Goal: Task Accomplishment & Management: Use online tool/utility

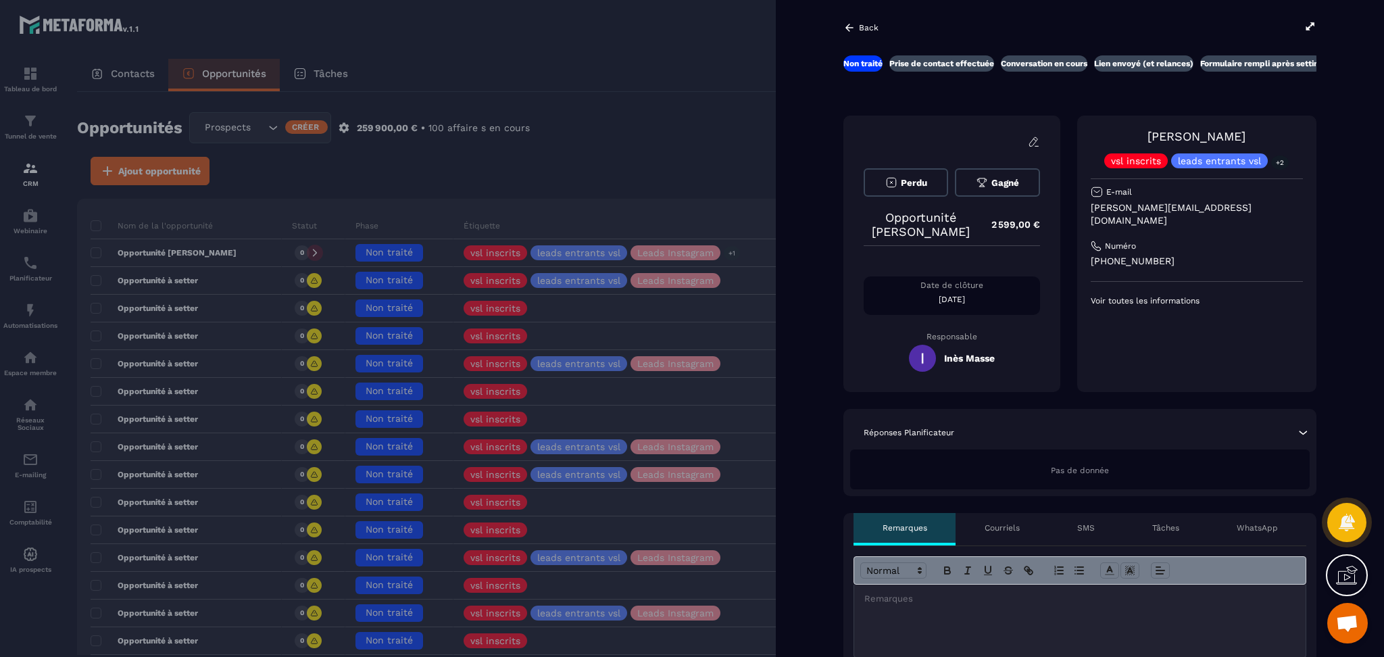
click at [393, 141] on div at bounding box center [692, 328] width 1384 height 657
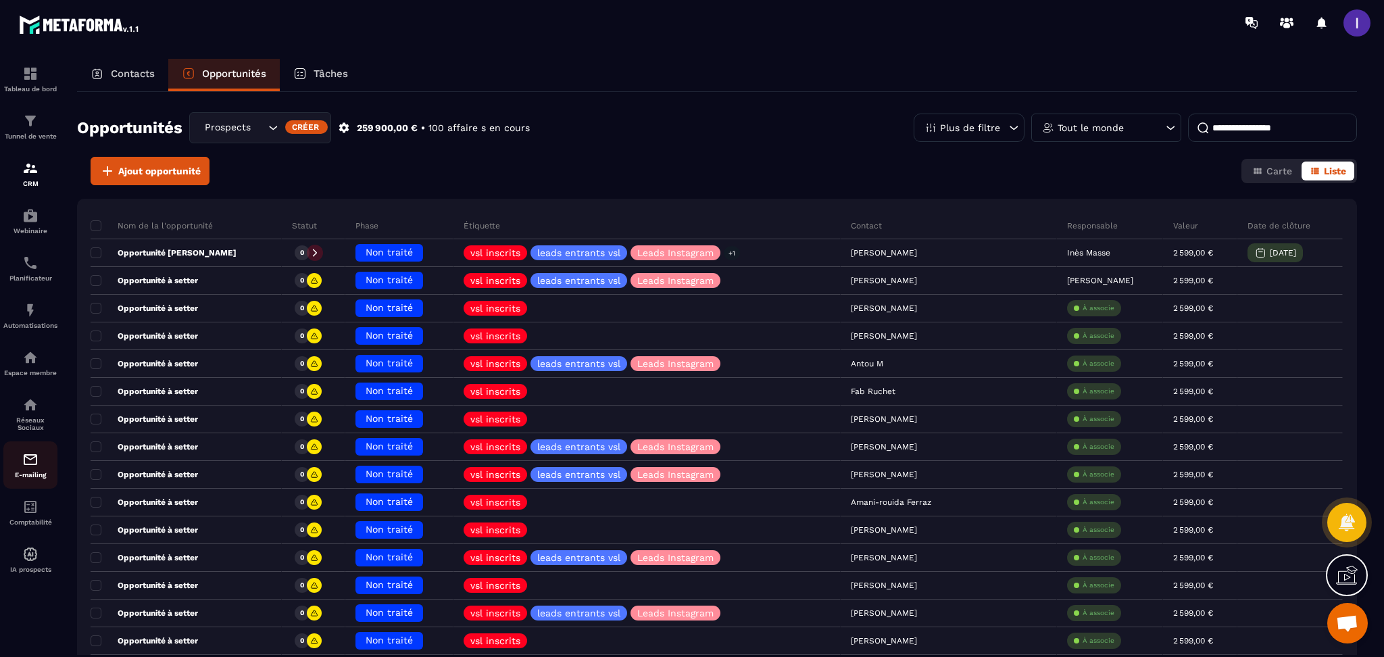
drag, startPoint x: 24, startPoint y: 475, endPoint x: 39, endPoint y: 470, distance: 15.6
click at [24, 475] on p "E-mailing" at bounding box center [30, 474] width 54 height 7
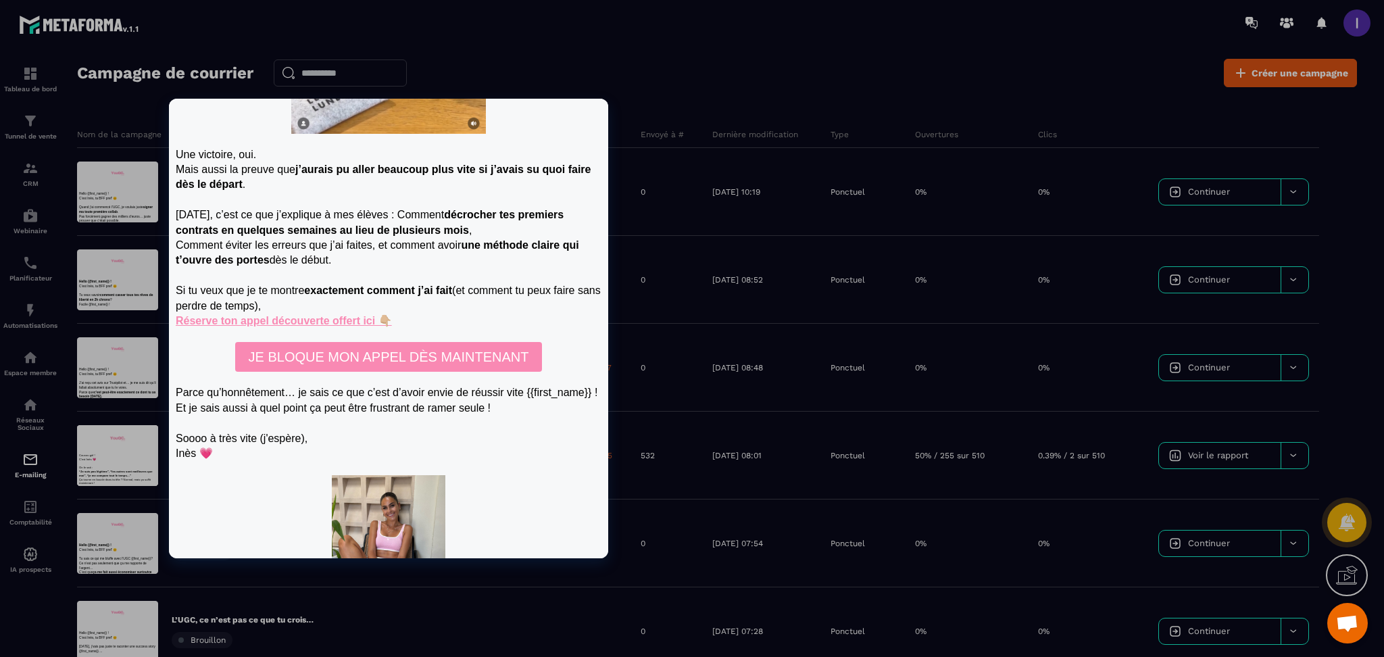
scroll to position [769, 0]
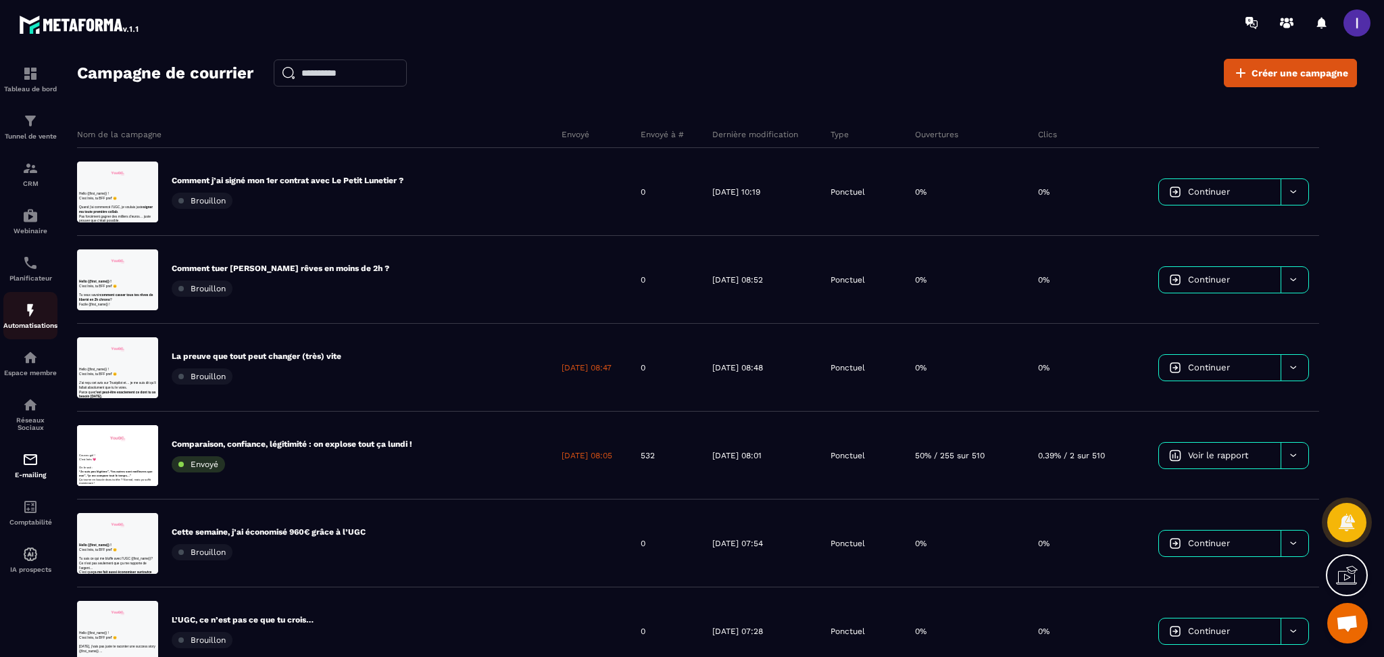
click at [41, 307] on div "Automatisations" at bounding box center [30, 315] width 54 height 27
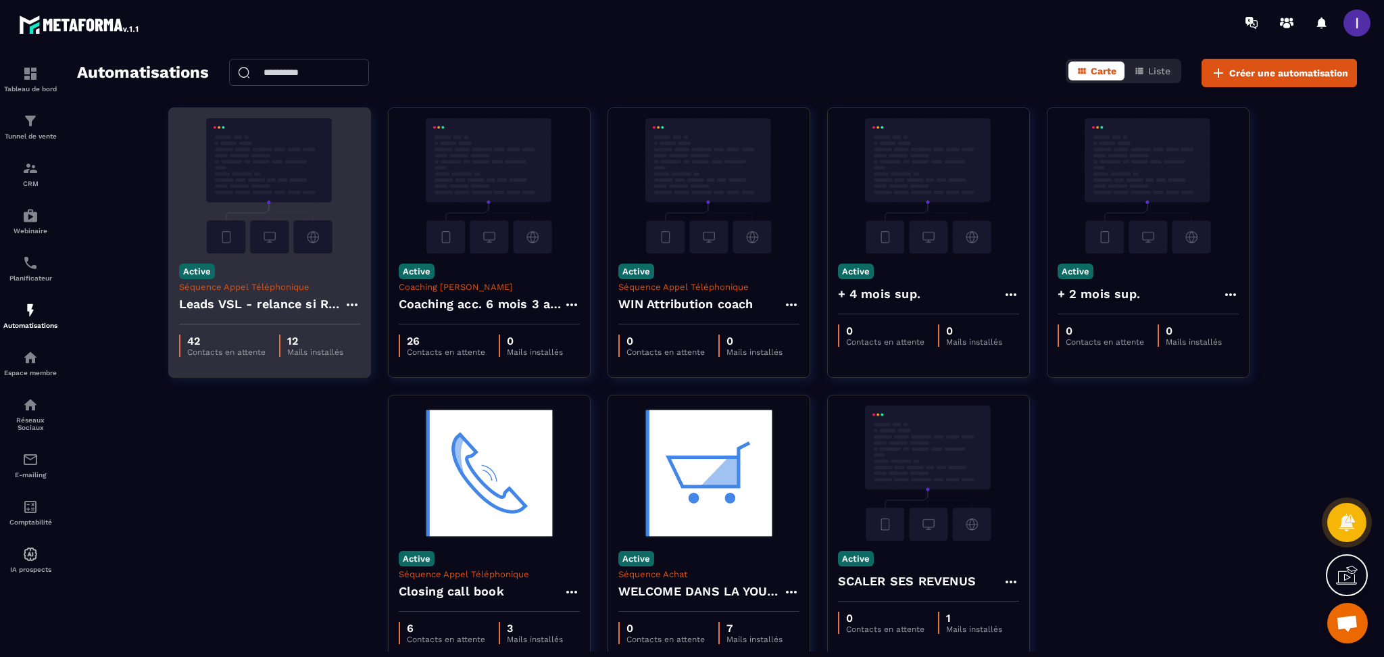
click at [262, 295] on h4 "Leads VSL - relance si RDV non pris" at bounding box center [261, 304] width 165 height 19
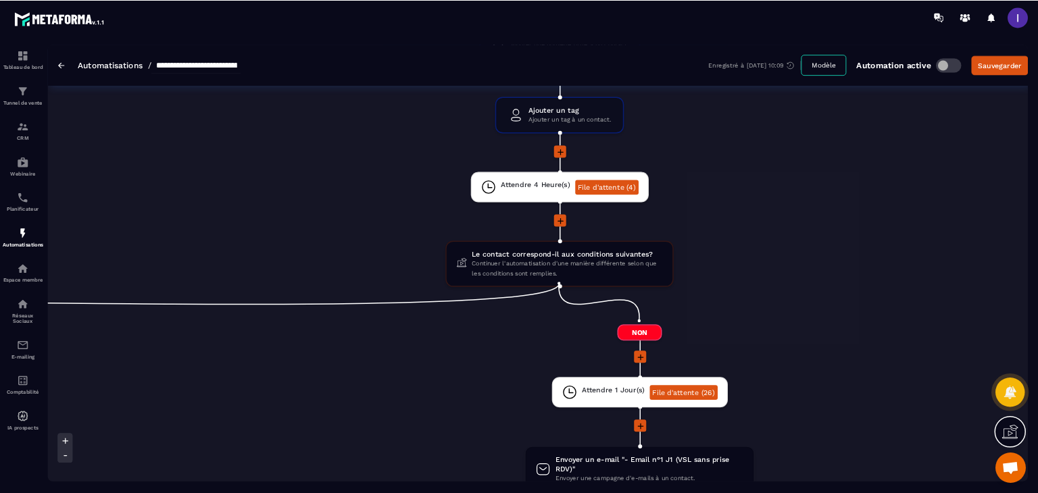
scroll to position [360, 0]
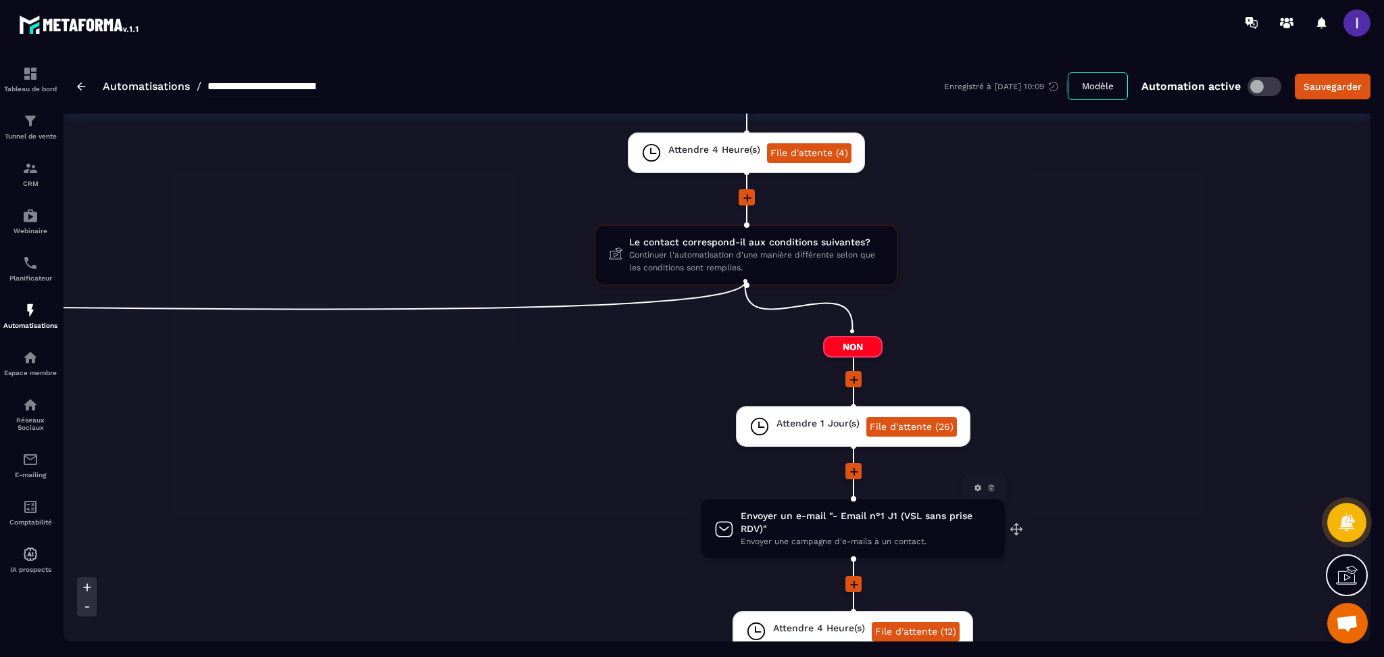
click at [780, 525] on span "Envoyer un e-mail "- Email n°1 J1 (VSL sans prise RDV)"" at bounding box center [866, 523] width 251 height 26
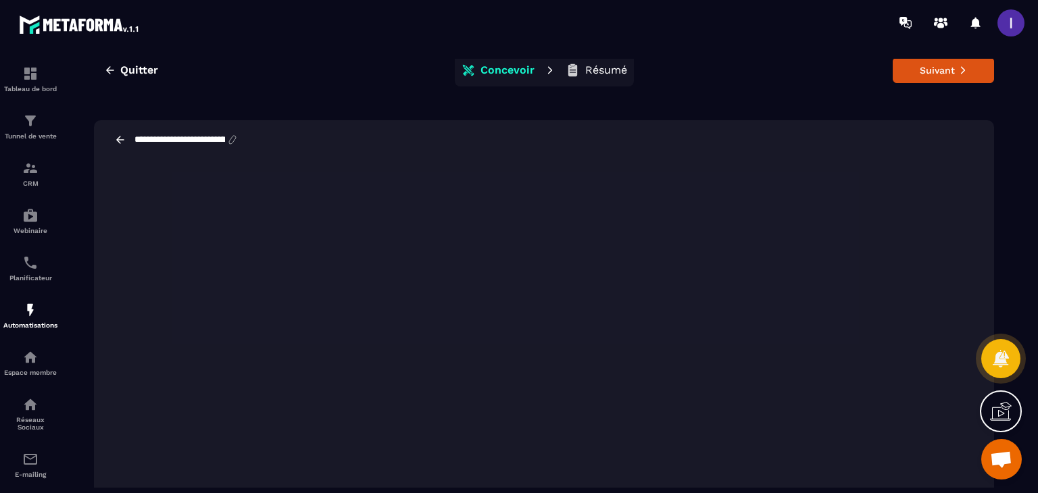
scroll to position [31, 0]
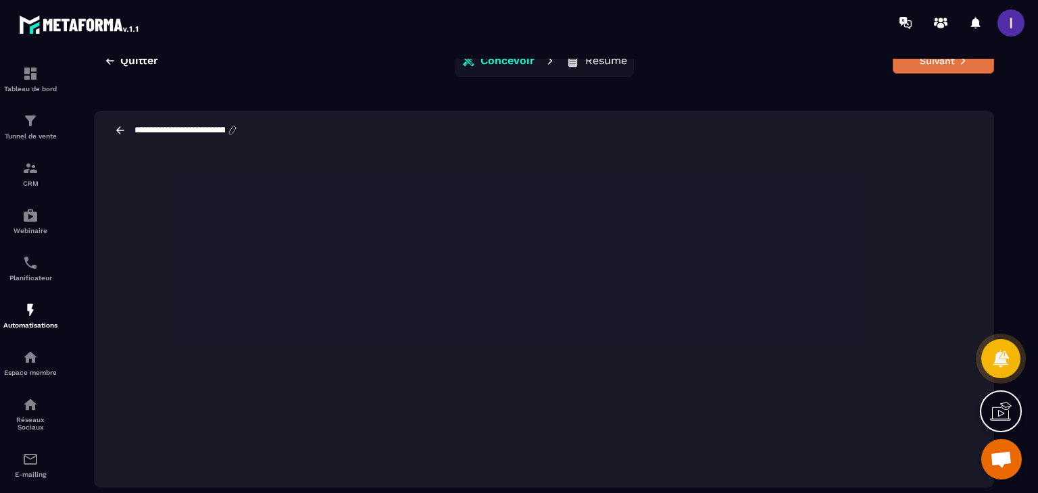
click at [918, 67] on button "Suivant" at bounding box center [943, 61] width 101 height 26
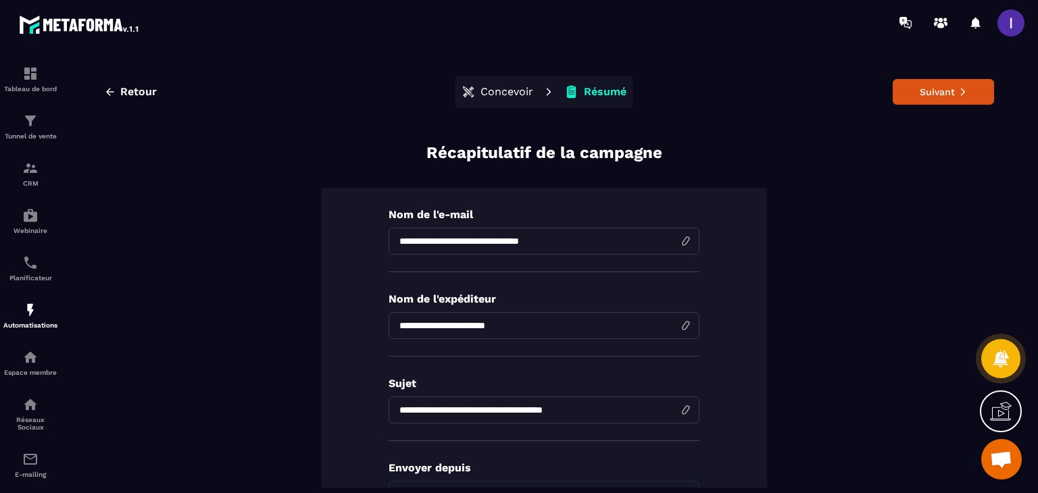
drag, startPoint x: 402, startPoint y: 241, endPoint x: 432, endPoint y: 228, distance: 33.0
click at [402, 241] on input "**********" at bounding box center [544, 241] width 311 height 27
type input "**********"
click at [938, 103] on button "Suivant" at bounding box center [943, 92] width 101 height 26
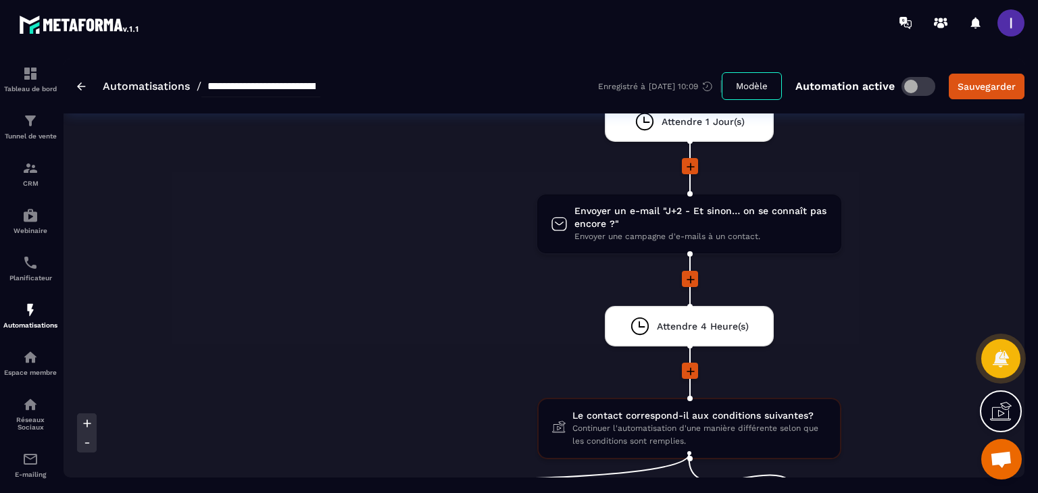
scroll to position [1149, 0]
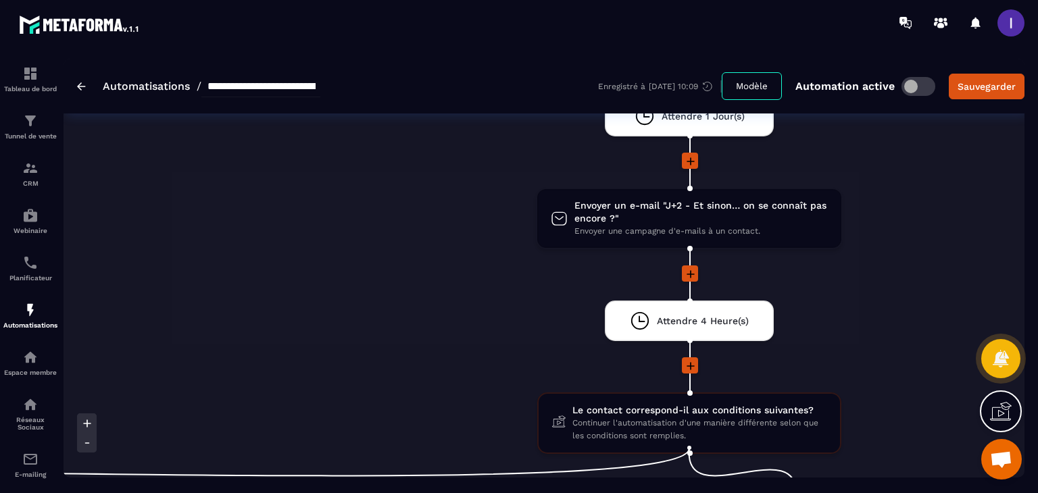
click at [743, 212] on span "Envoyer un e-mail "J+2 - Et sinon… on se connaît pas encore ?"" at bounding box center [700, 212] width 253 height 26
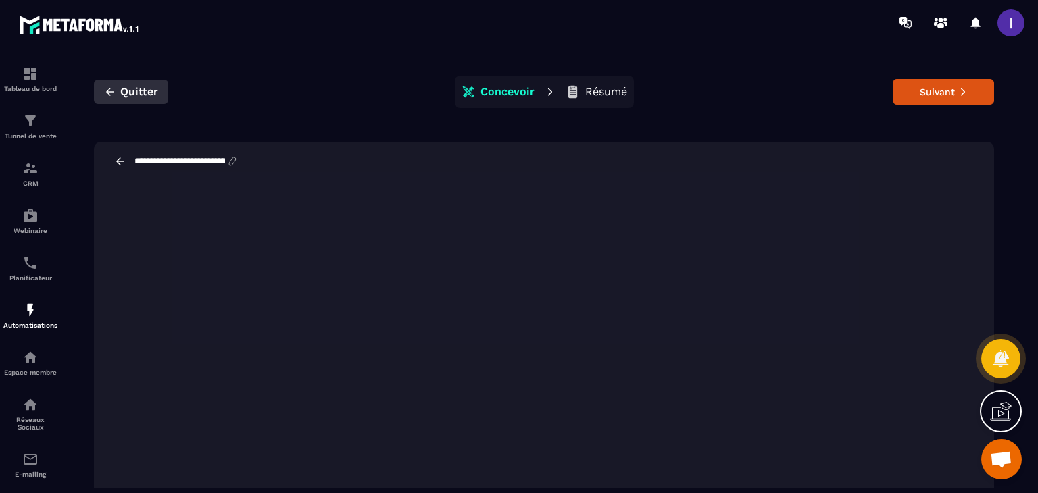
click at [123, 101] on button "Quitter" at bounding box center [131, 92] width 74 height 24
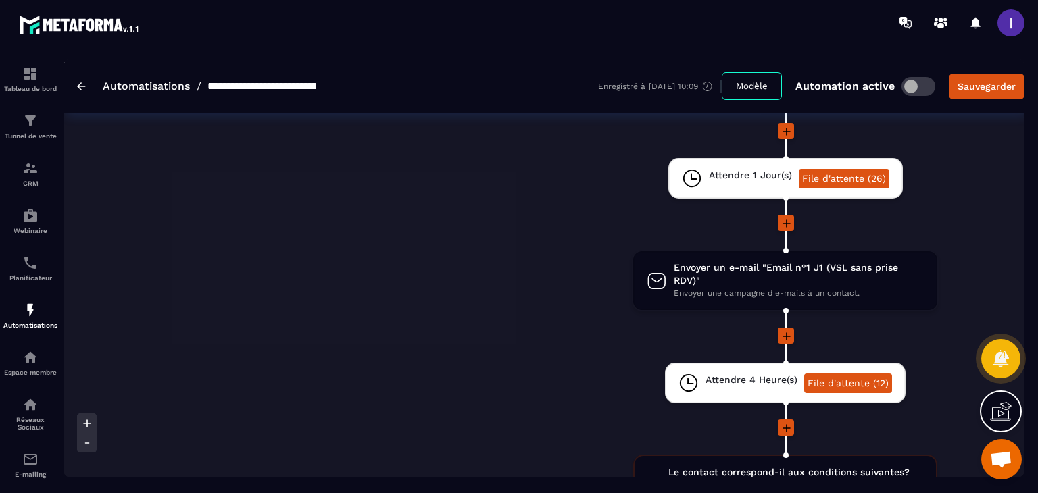
scroll to position [541, 0]
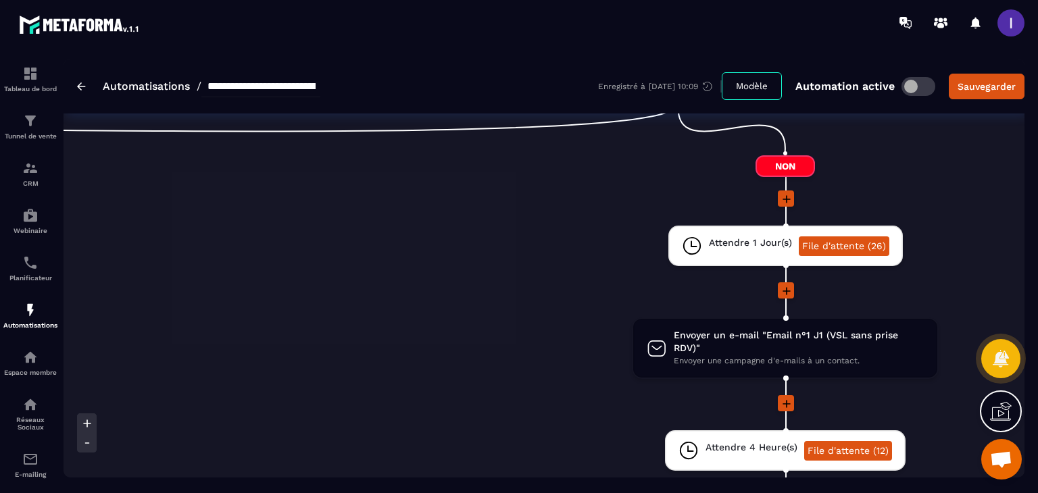
click at [785, 397] on icon at bounding box center [787, 404] width 14 height 14
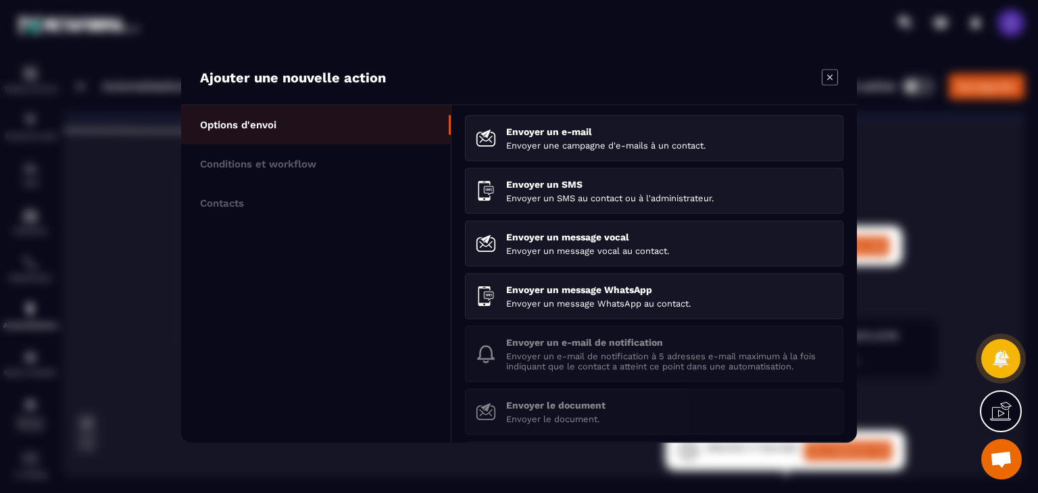
click at [376, 255] on ul "Options d'envoi Conditions et workflow Contacts" at bounding box center [316, 274] width 270 height 338
click at [833, 80] on icon "Modal window" at bounding box center [830, 78] width 16 height 16
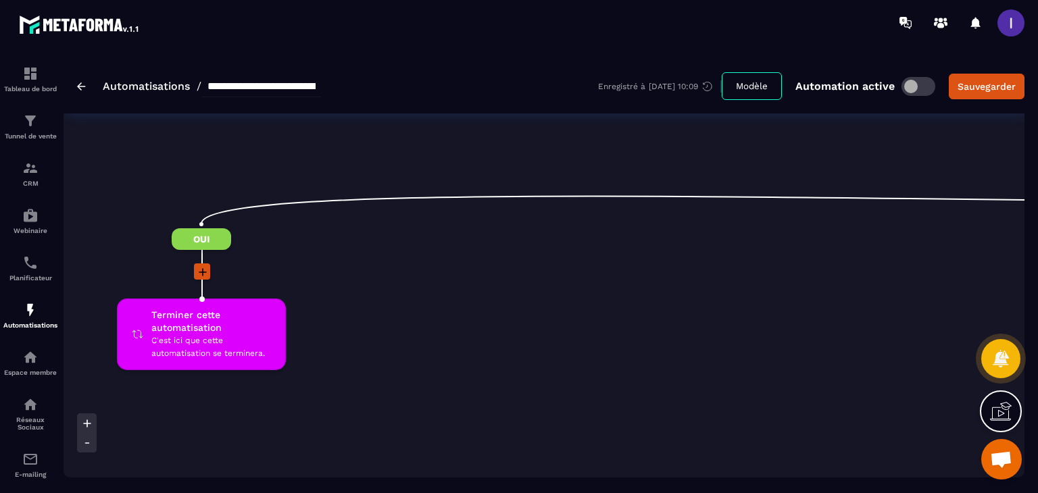
scroll to position [0, 203]
click at [208, 269] on icon at bounding box center [205, 273] width 14 height 14
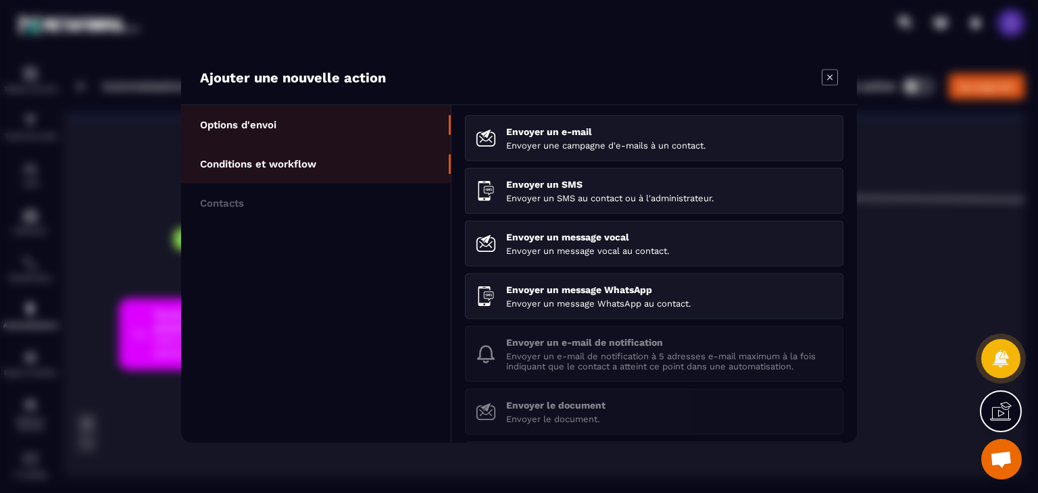
click at [300, 162] on p "Conditions et workflow" at bounding box center [258, 164] width 116 height 12
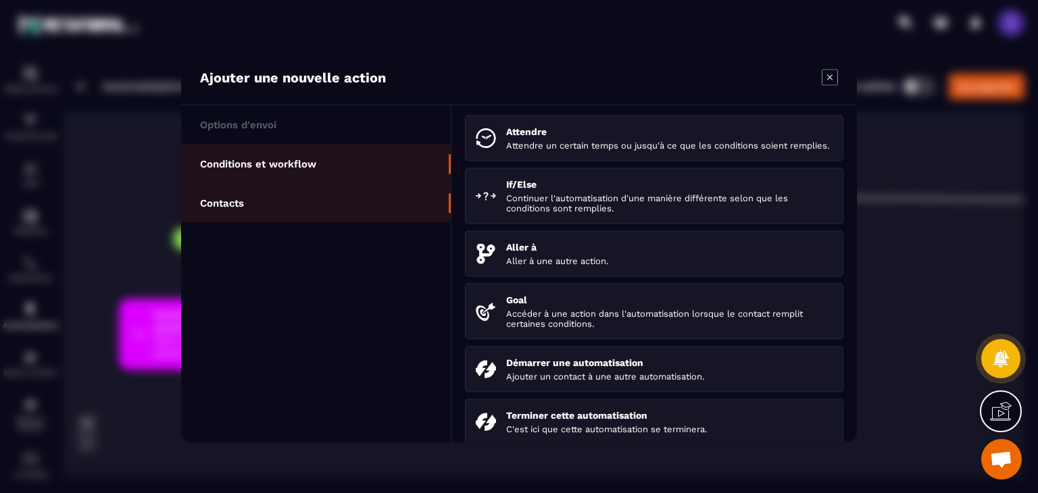
click at [240, 201] on p "Contacts" at bounding box center [222, 203] width 44 height 12
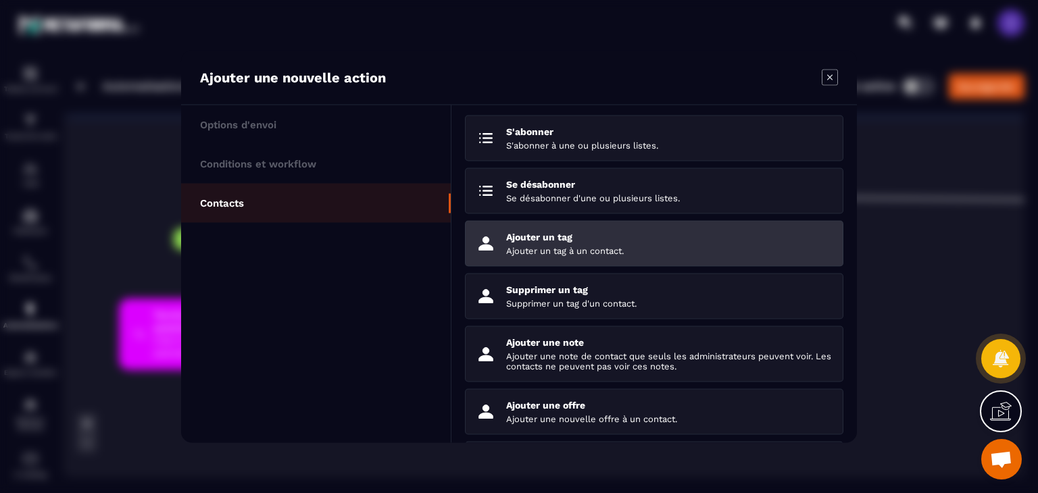
click at [549, 249] on p "Ajouter un tag à un contact." at bounding box center [669, 251] width 326 height 10
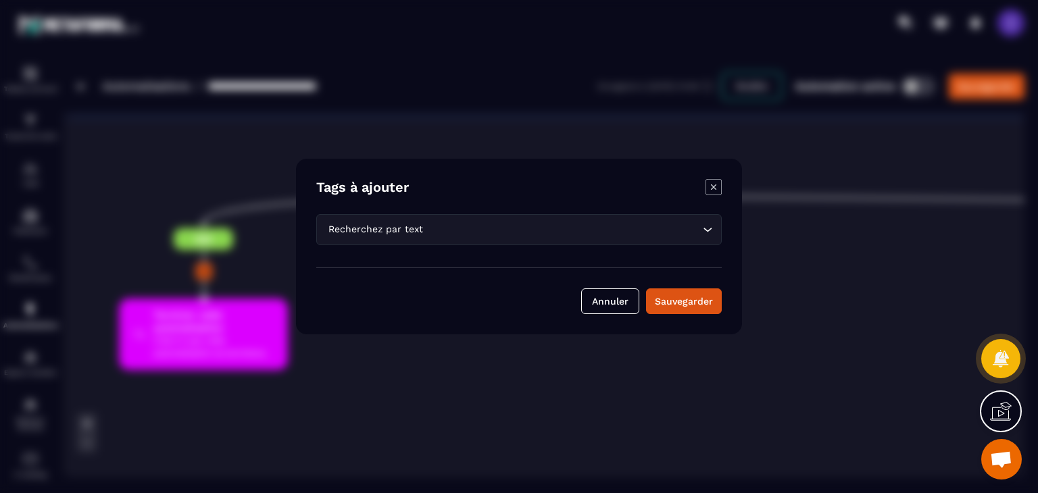
click at [426, 236] on input "Search for option" at bounding box center [563, 229] width 274 height 15
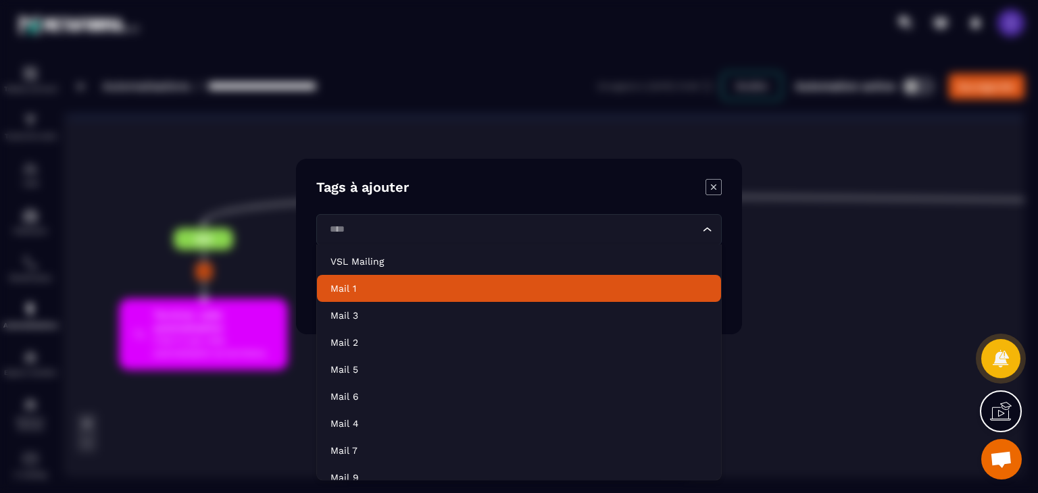
click at [359, 284] on p "Mail 1" at bounding box center [518, 289] width 377 height 14
type input "****"
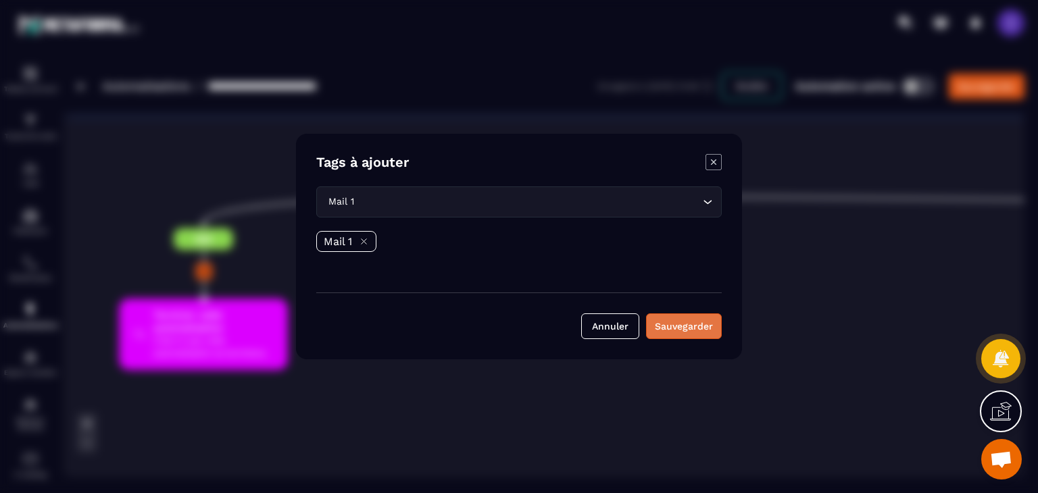
click at [705, 321] on button "Sauvegarder" at bounding box center [684, 327] width 76 height 26
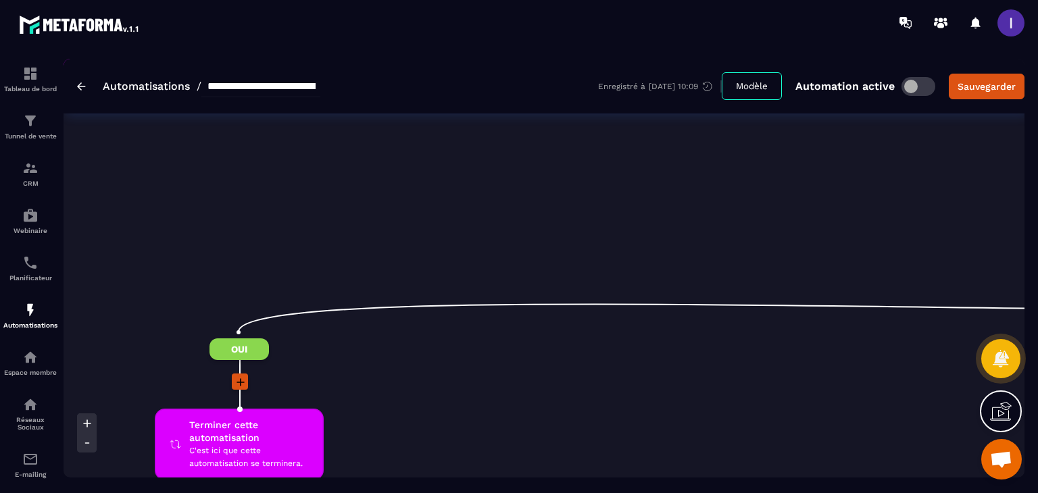
scroll to position [1419, 0]
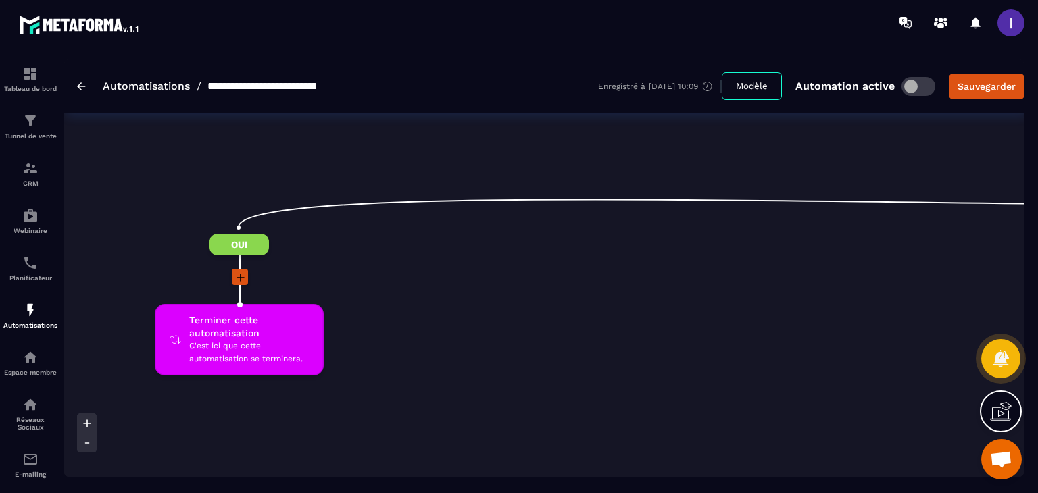
click at [234, 271] on icon at bounding box center [241, 278] width 14 height 14
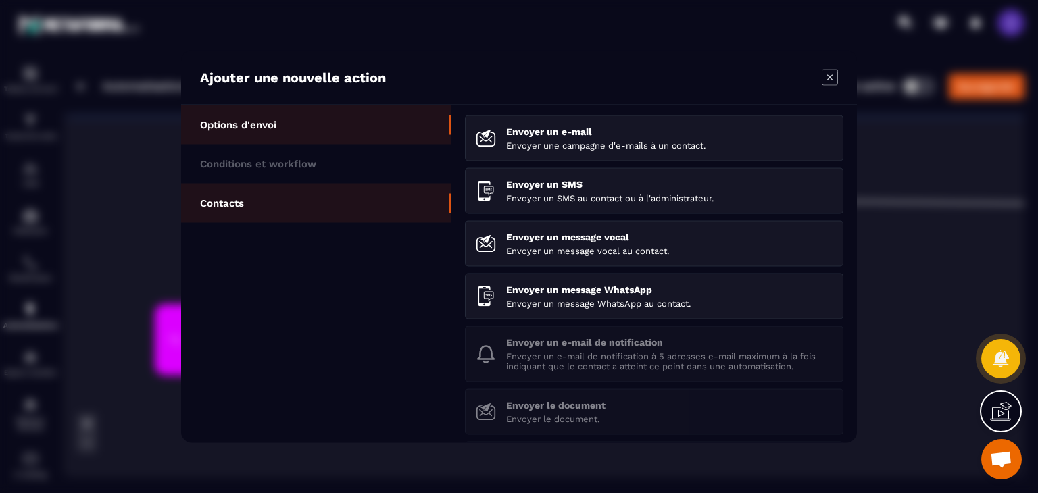
click at [232, 201] on p "Contacts" at bounding box center [222, 203] width 44 height 12
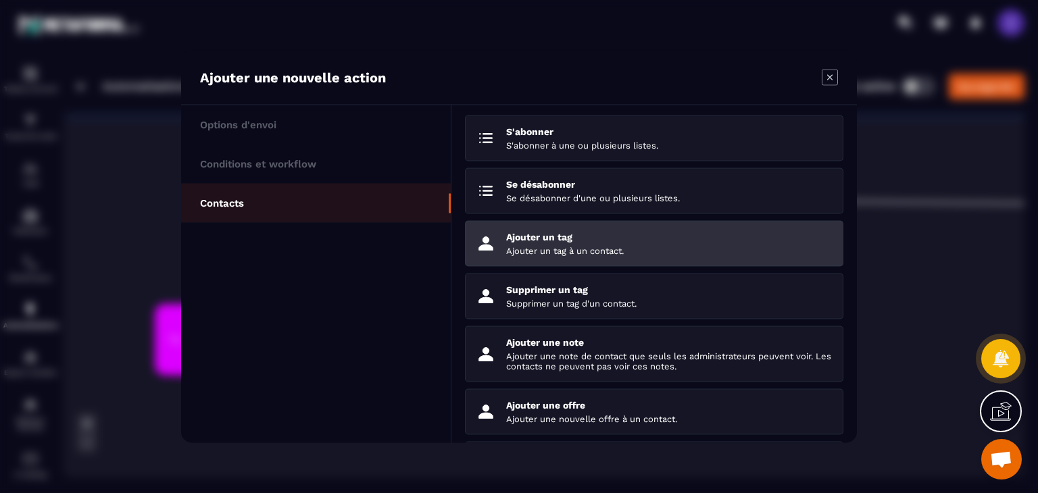
click at [571, 244] on div "Ajouter un tag Ajouter un tag à un contact." at bounding box center [669, 244] width 326 height 24
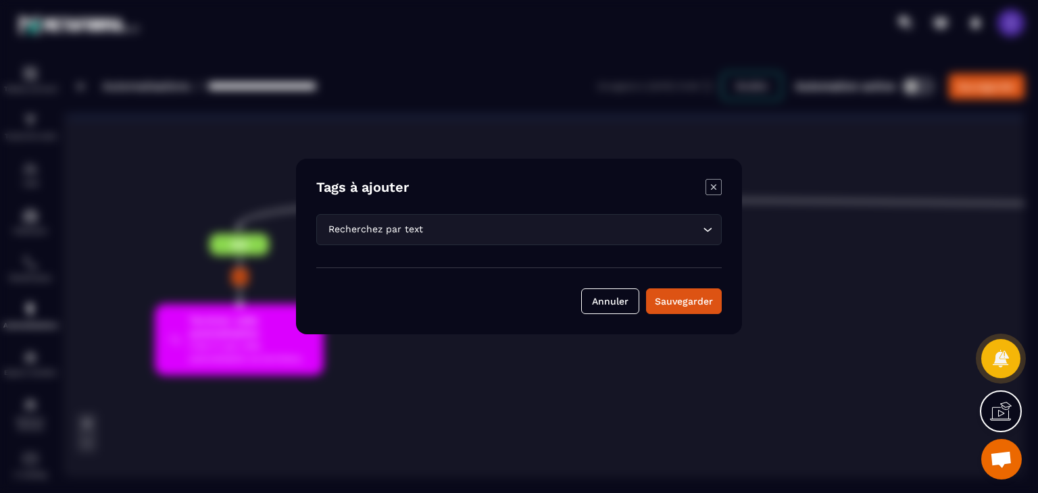
click at [372, 233] on div "Recherchez par text" at bounding box center [512, 229] width 377 height 15
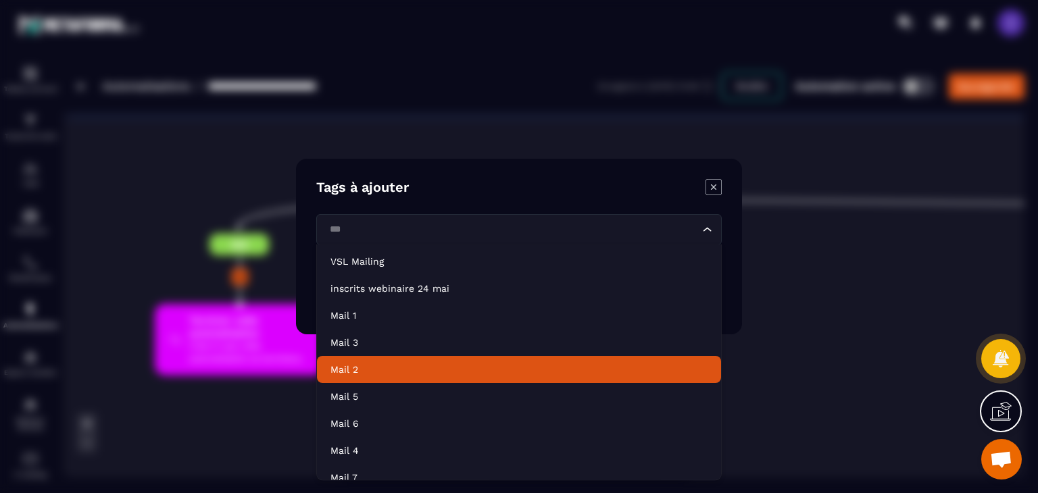
click at [350, 371] on p "Mail 2" at bounding box center [518, 370] width 377 height 14
type input "***"
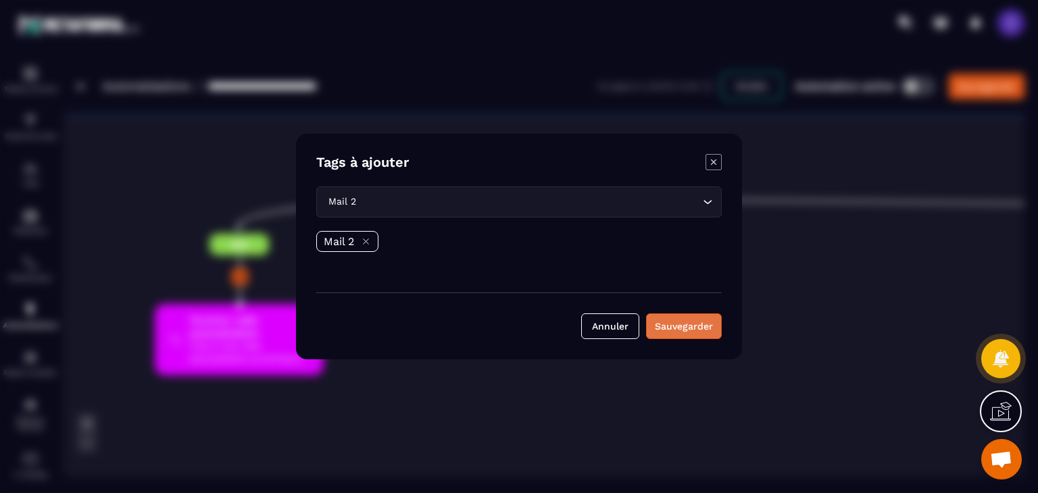
click at [678, 317] on button "Sauvegarder" at bounding box center [684, 327] width 76 height 26
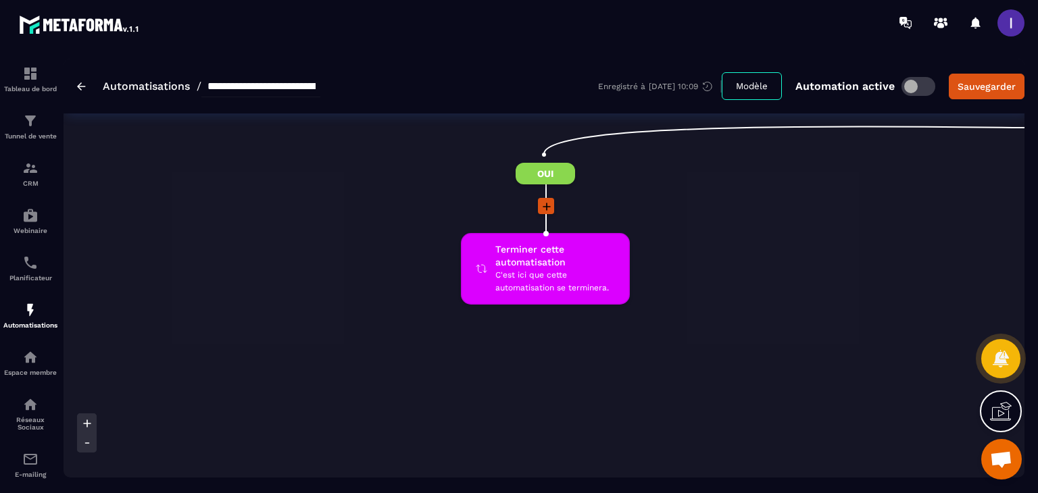
scroll to position [2027, 0]
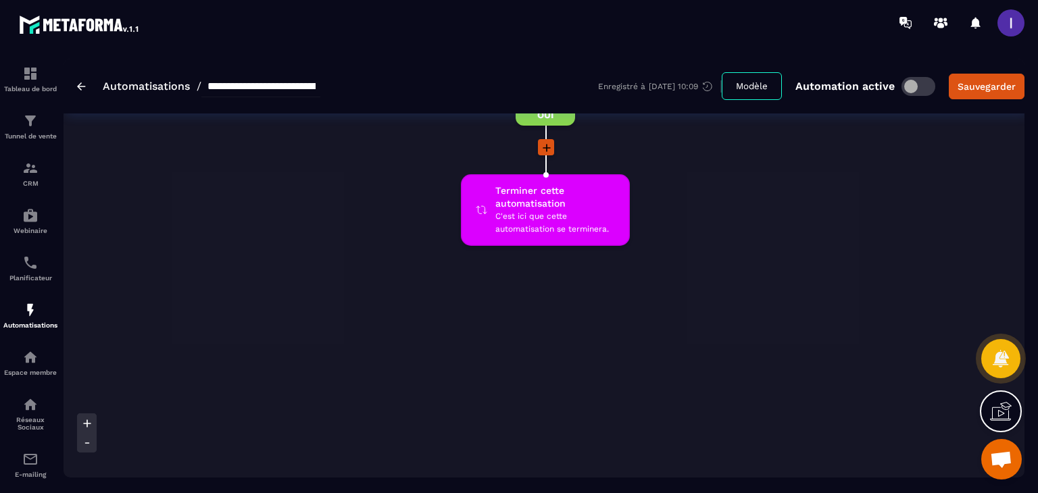
click at [545, 144] on icon at bounding box center [547, 148] width 8 height 8
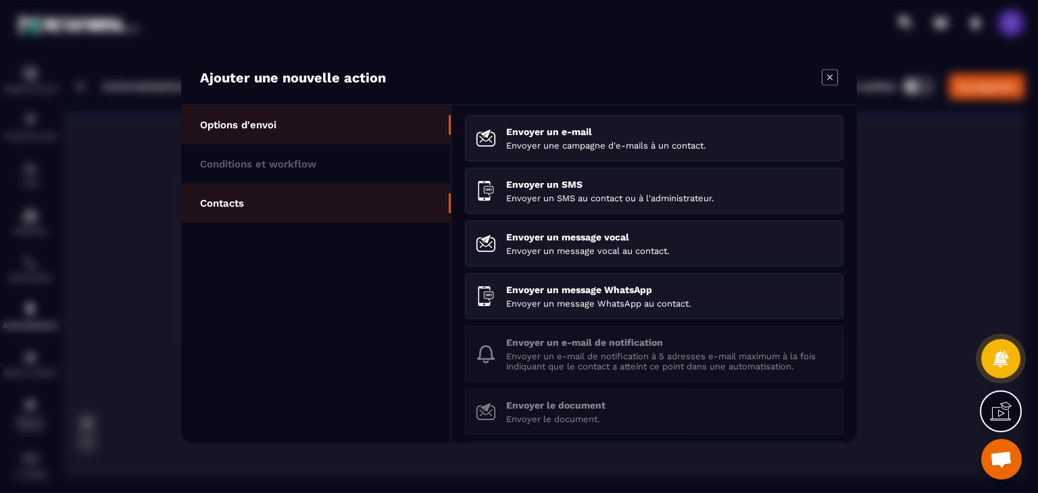
click at [243, 198] on p "Contacts" at bounding box center [222, 203] width 44 height 12
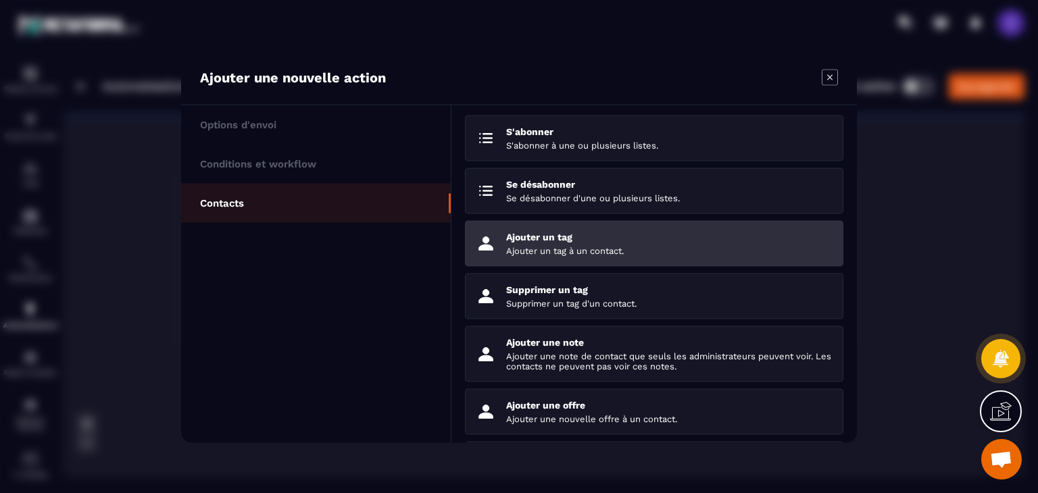
click at [582, 274] on li "Ajouter un tag Ajouter un tag à un contact." at bounding box center [654, 297] width 378 height 46
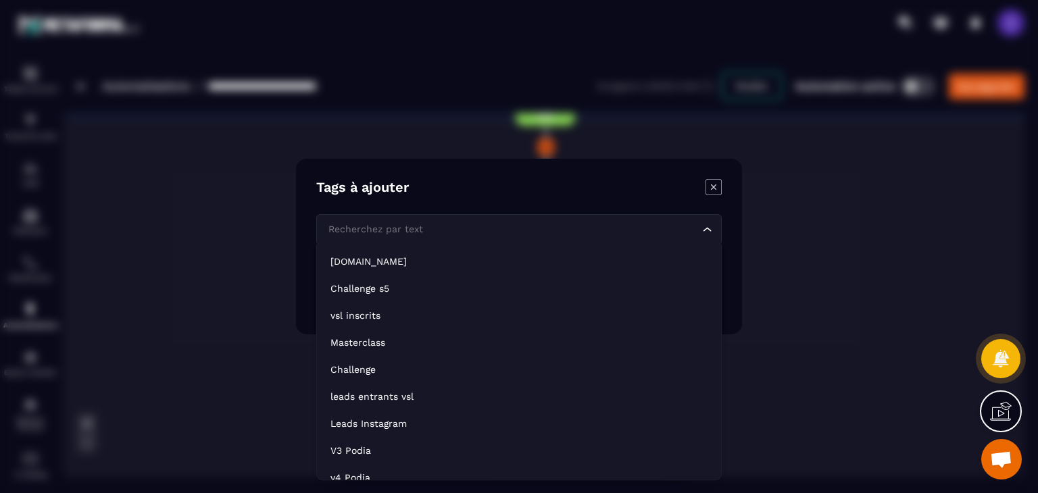
click at [386, 241] on div "Recherchez par text Loading..." at bounding box center [518, 229] width 405 height 31
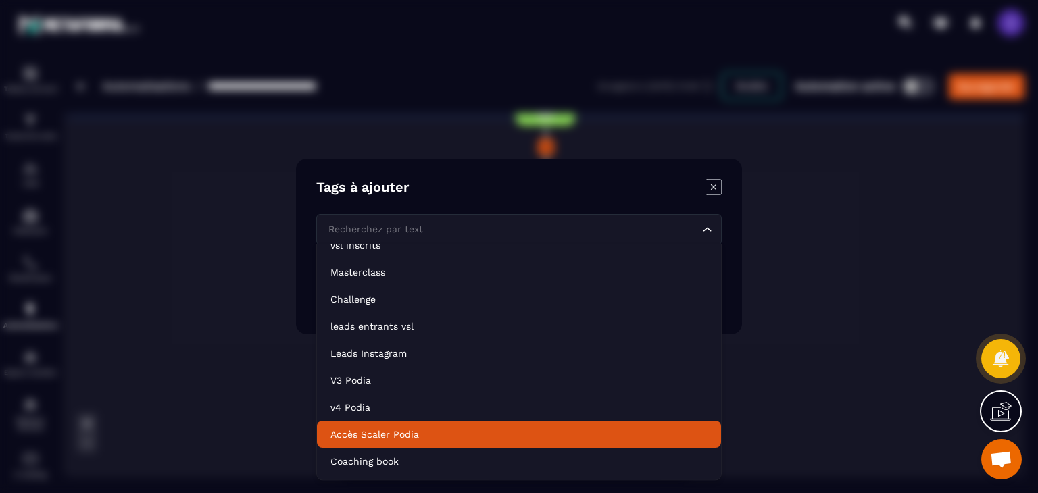
scroll to position [0, 0]
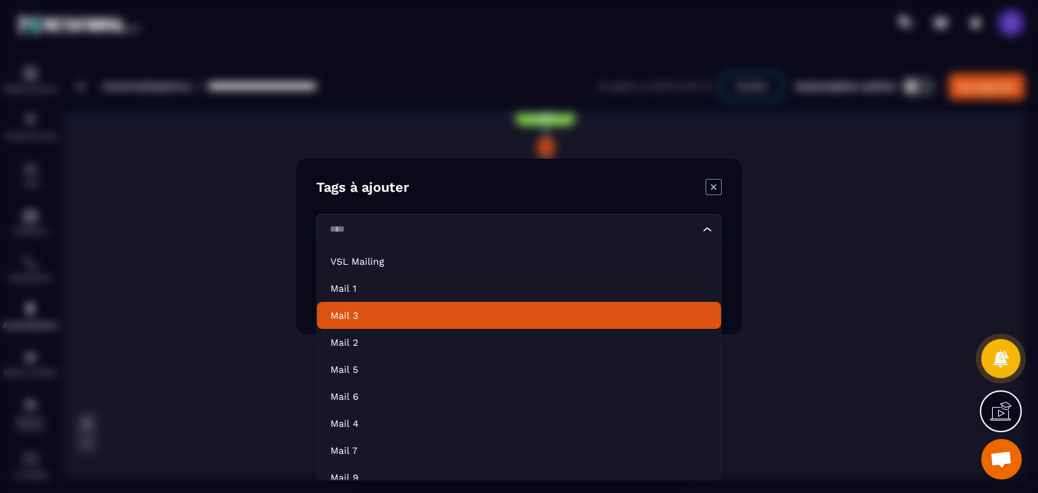
click at [331, 314] on p "Mail 3" at bounding box center [518, 316] width 377 height 14
type input "****"
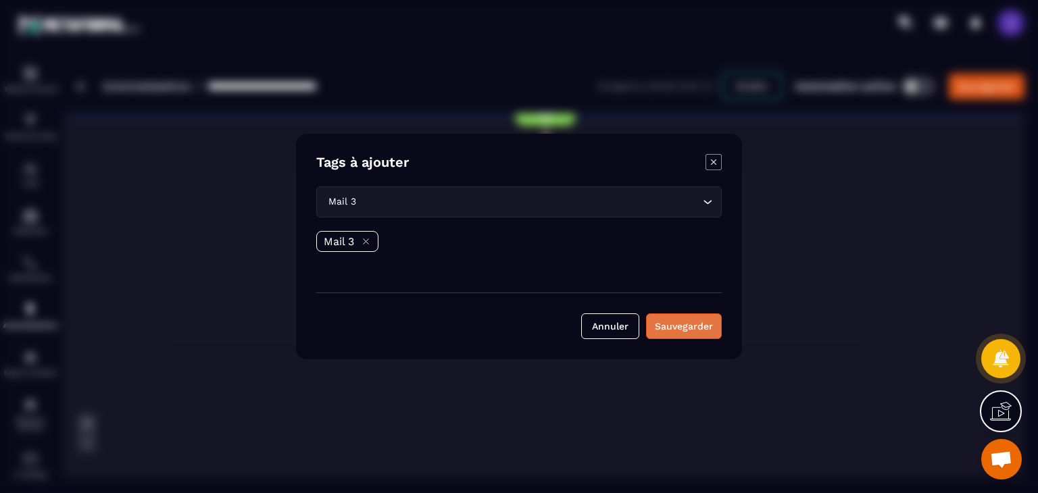
click at [687, 329] on button "Sauvegarder" at bounding box center [684, 327] width 76 height 26
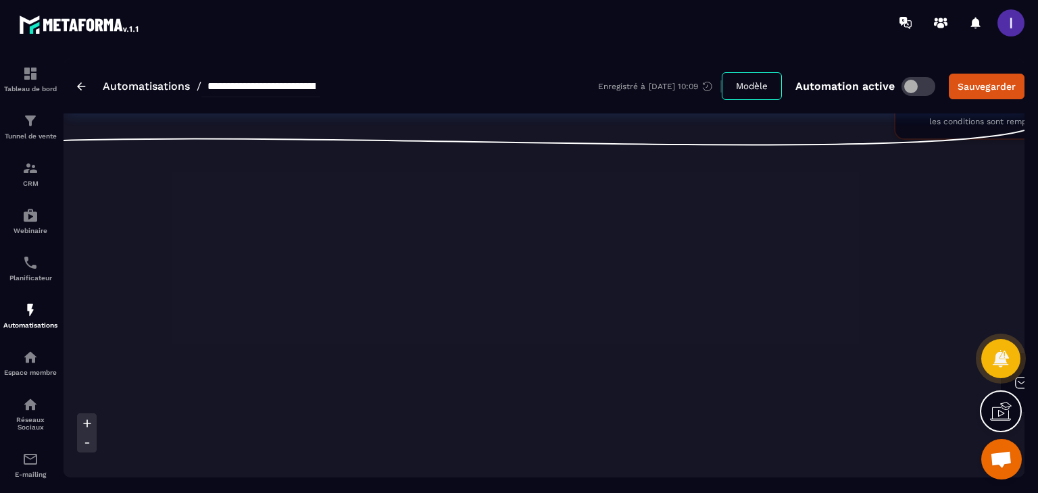
scroll to position [0, 811]
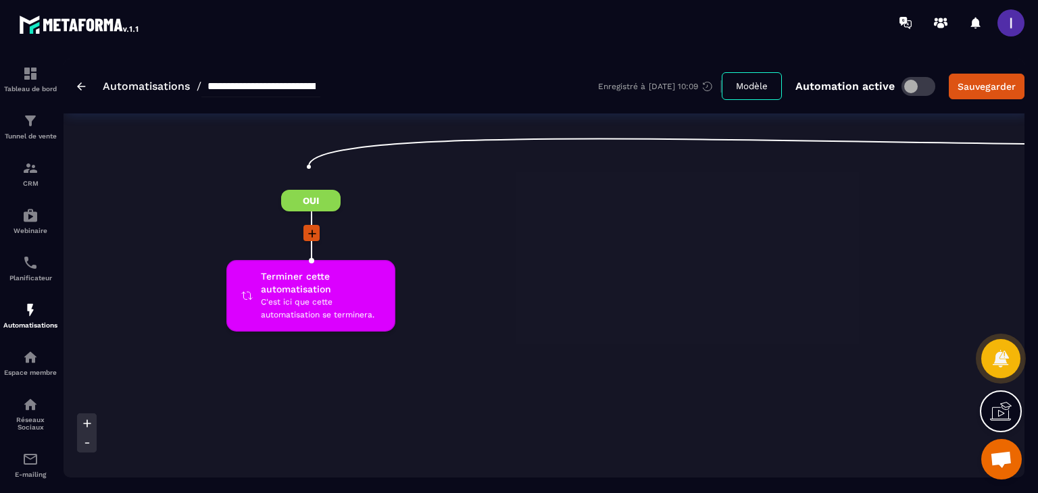
click at [311, 230] on icon at bounding box center [312, 234] width 8 height 8
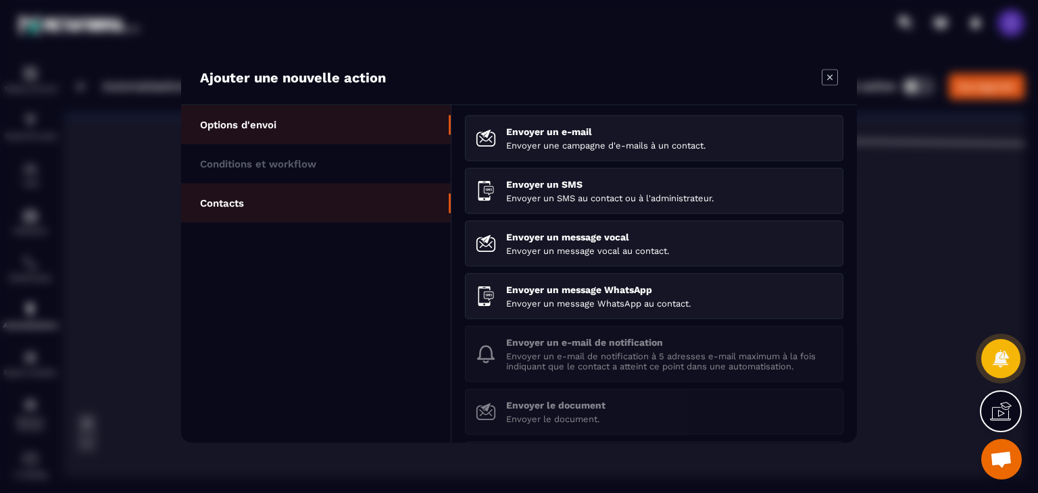
click at [219, 192] on li "Contacts" at bounding box center [316, 203] width 270 height 39
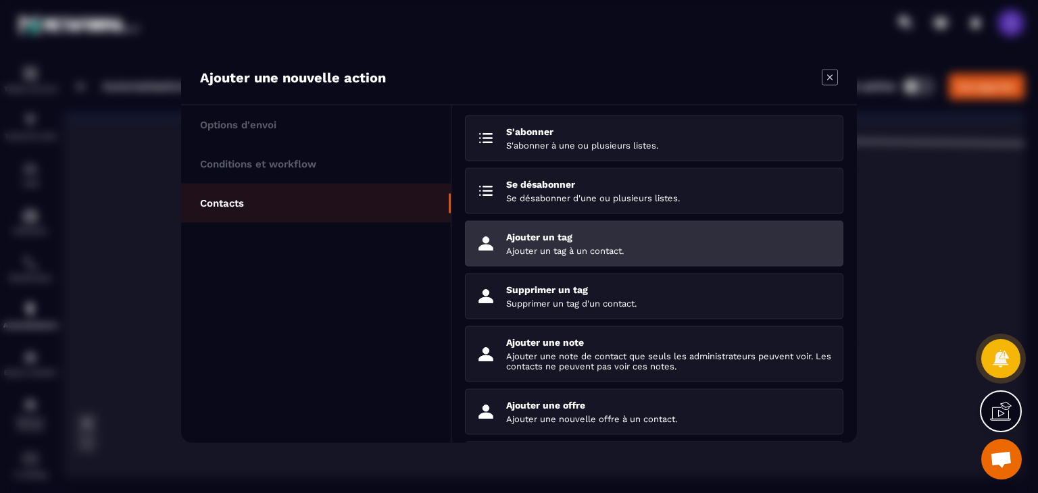
click at [592, 241] on p "Ajouter un tag" at bounding box center [669, 237] width 326 height 11
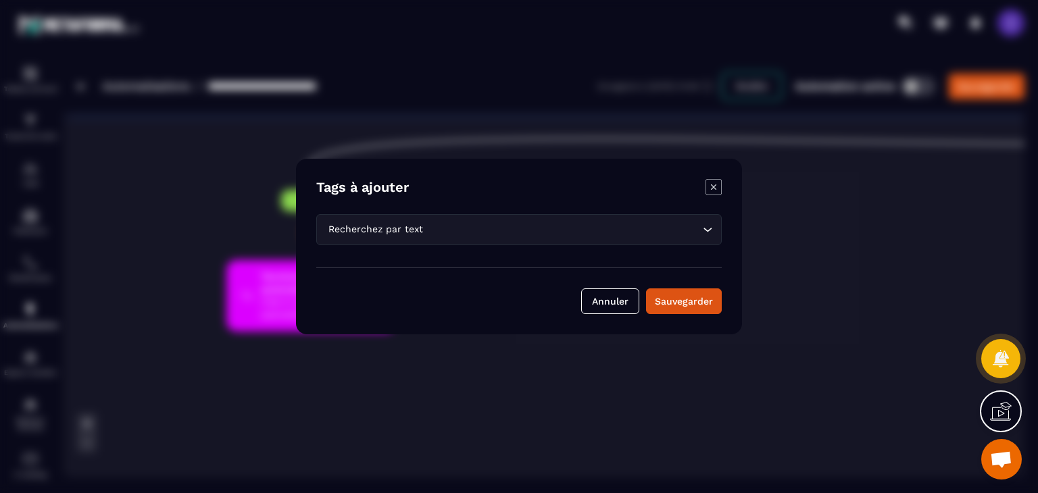
click at [532, 228] on input "Search for option" at bounding box center [563, 229] width 274 height 15
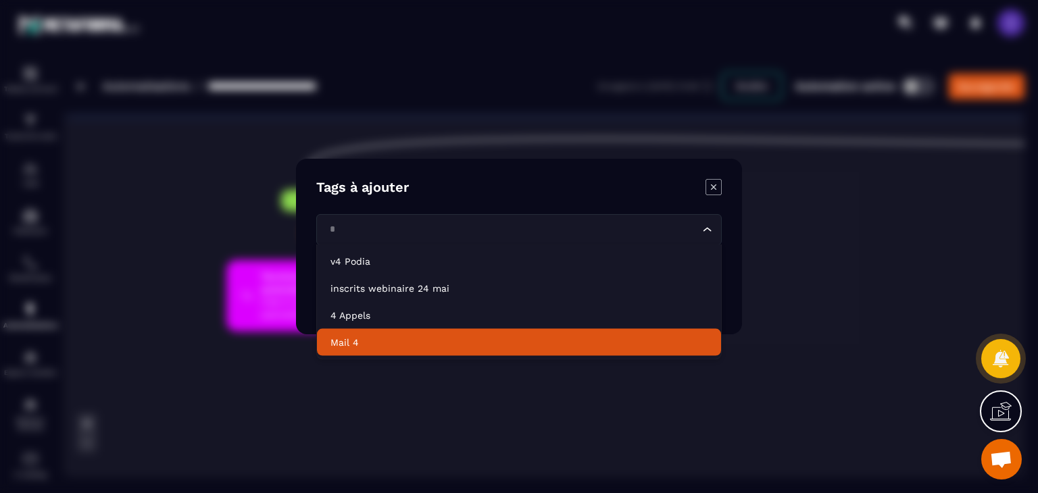
click at [339, 337] on p "Mail 4" at bounding box center [518, 343] width 377 height 14
type input "*"
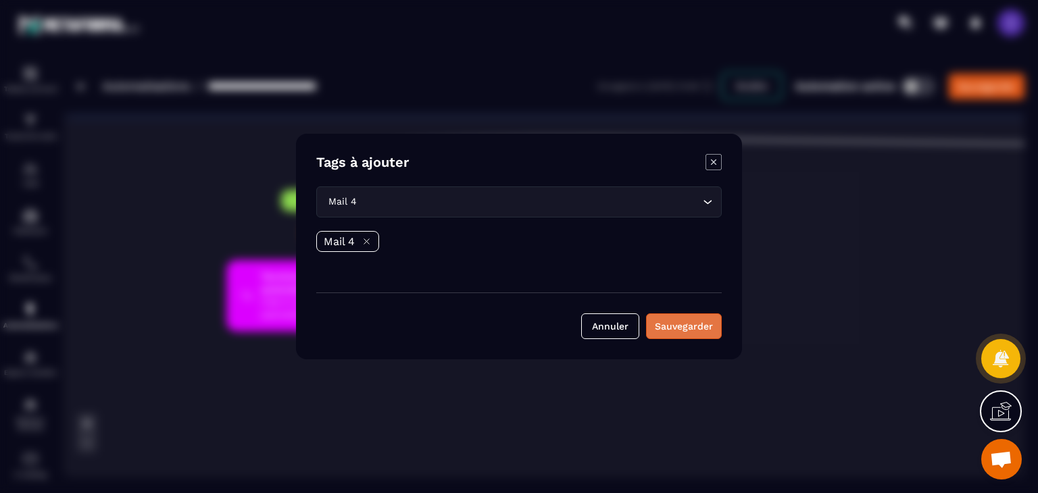
click at [691, 326] on button "Sauvegarder" at bounding box center [684, 327] width 76 height 26
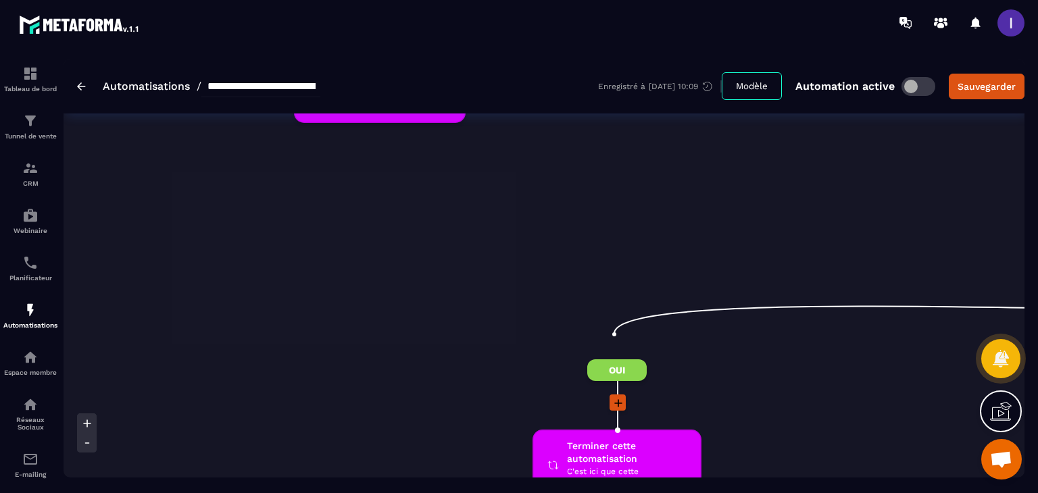
scroll to position [2771, 0]
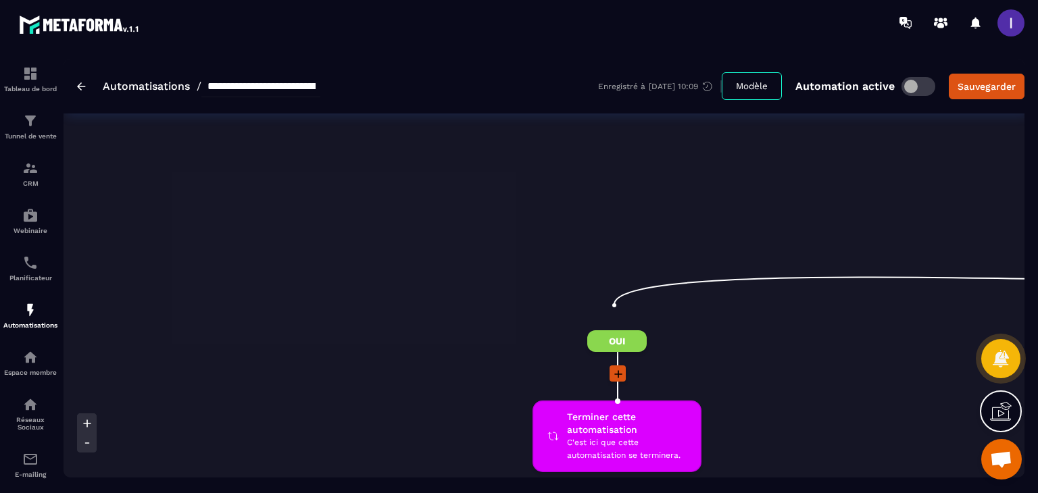
click at [620, 368] on icon at bounding box center [619, 375] width 14 height 14
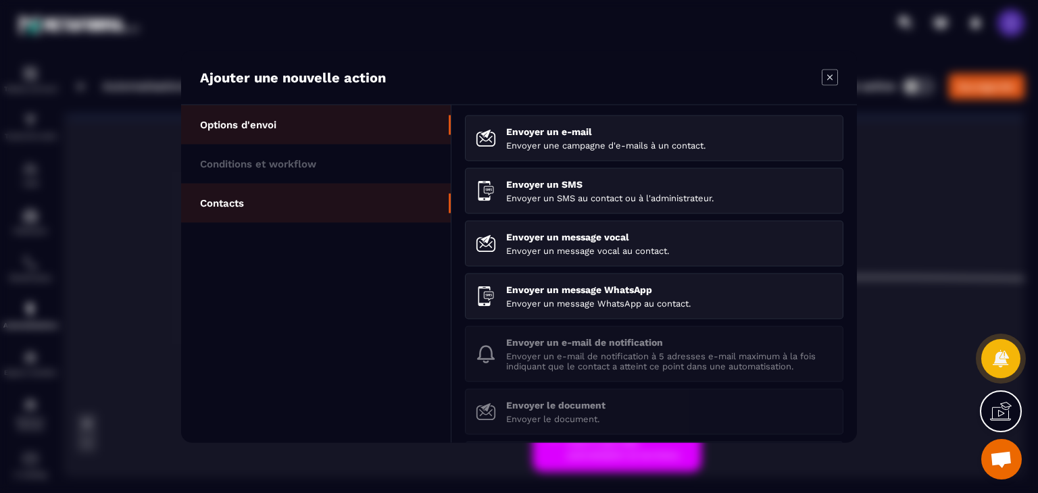
click at [243, 197] on p "Contacts" at bounding box center [222, 203] width 44 height 12
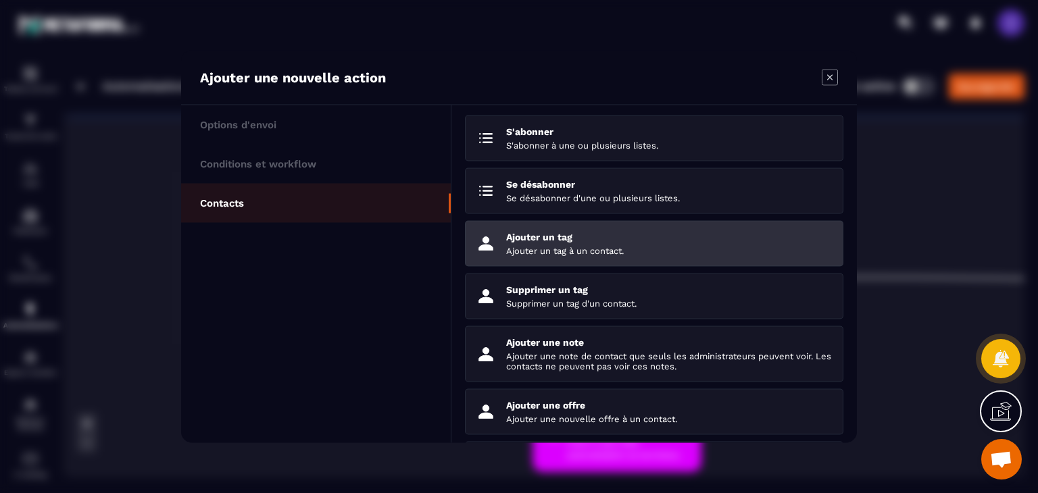
click at [563, 255] on p "Ajouter un tag à un contact." at bounding box center [669, 251] width 326 height 10
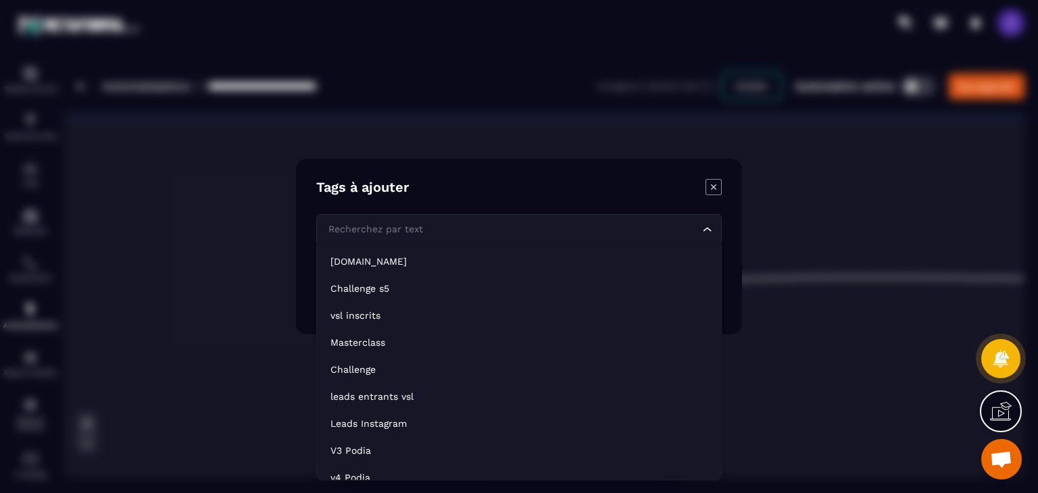
click at [453, 233] on input "Search for option" at bounding box center [512, 229] width 374 height 15
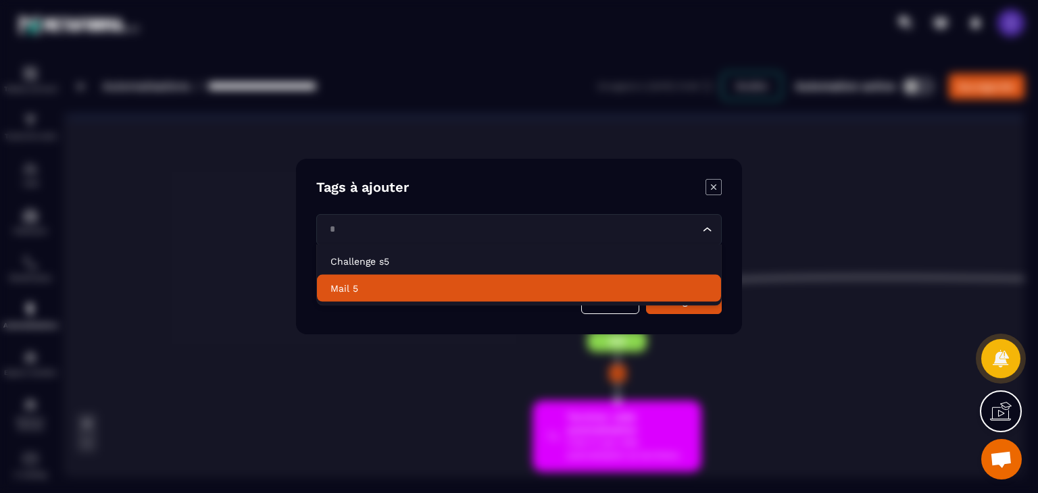
click at [401, 293] on p "Mail 5" at bounding box center [518, 289] width 377 height 14
type input "*"
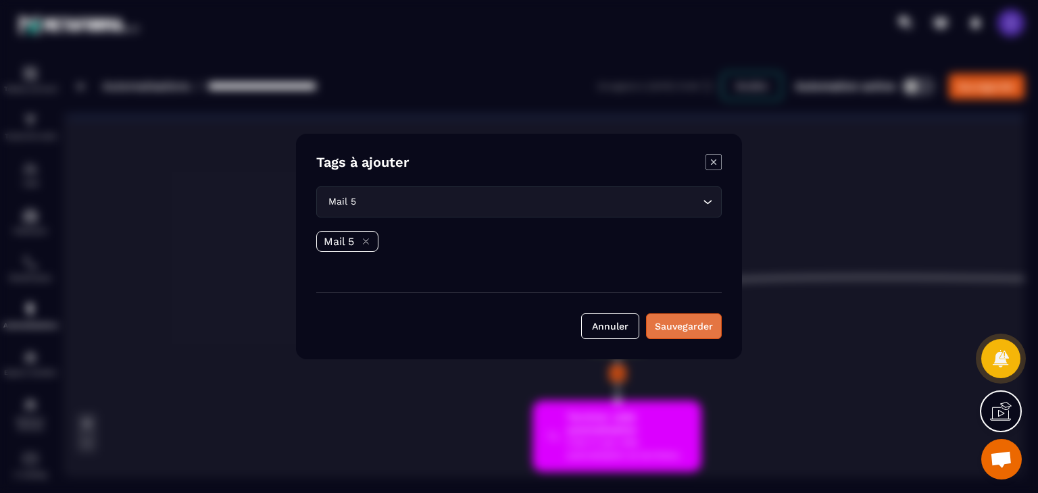
click at [691, 330] on button "Sauvegarder" at bounding box center [684, 327] width 76 height 26
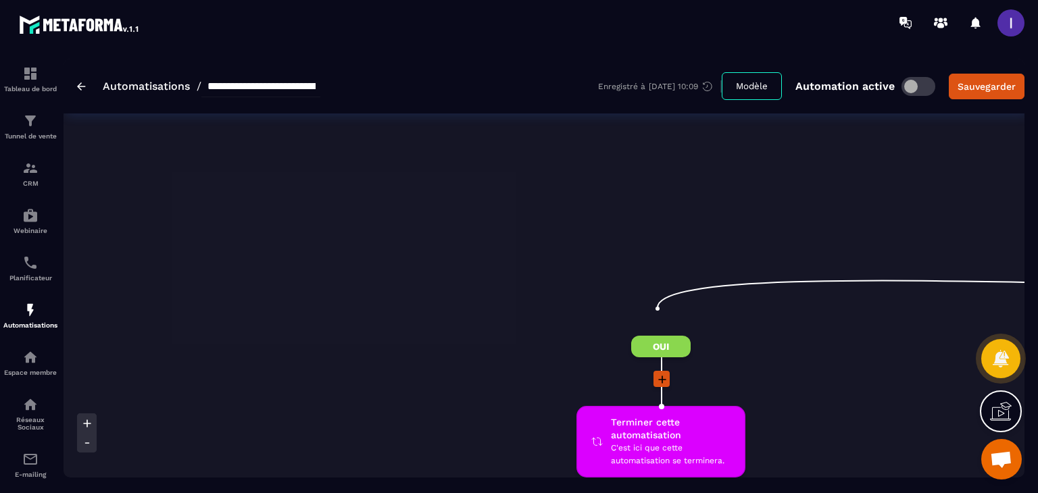
scroll to position [0, 946]
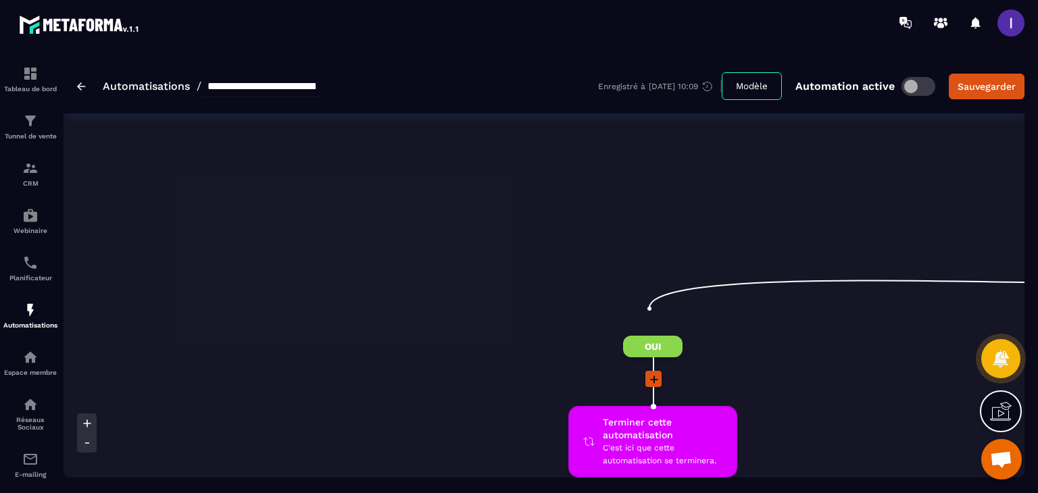
click at [651, 376] on icon at bounding box center [654, 380] width 8 height 8
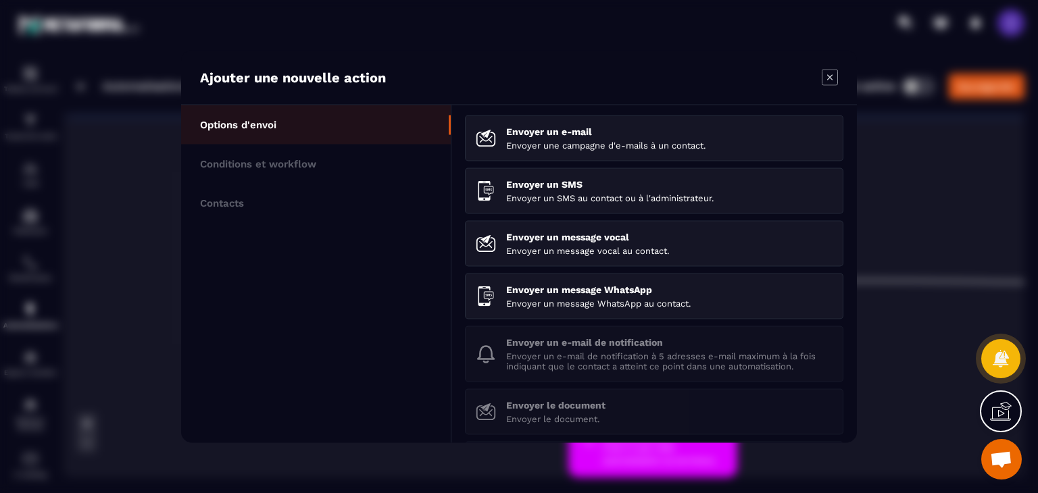
click at [331, 223] on ul "Options d'envoi Conditions et workflow Contacts" at bounding box center [316, 274] width 270 height 338
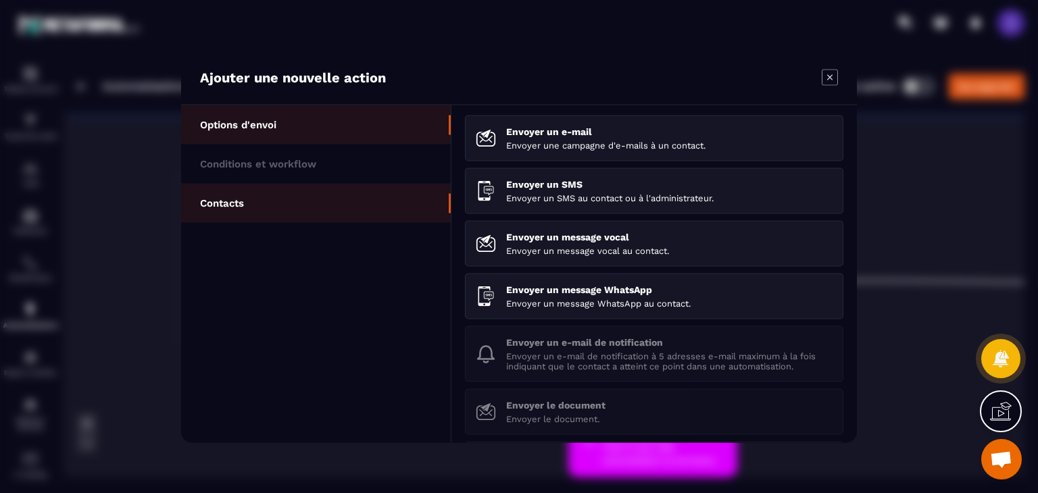
click at [319, 212] on li "Contacts" at bounding box center [316, 203] width 270 height 39
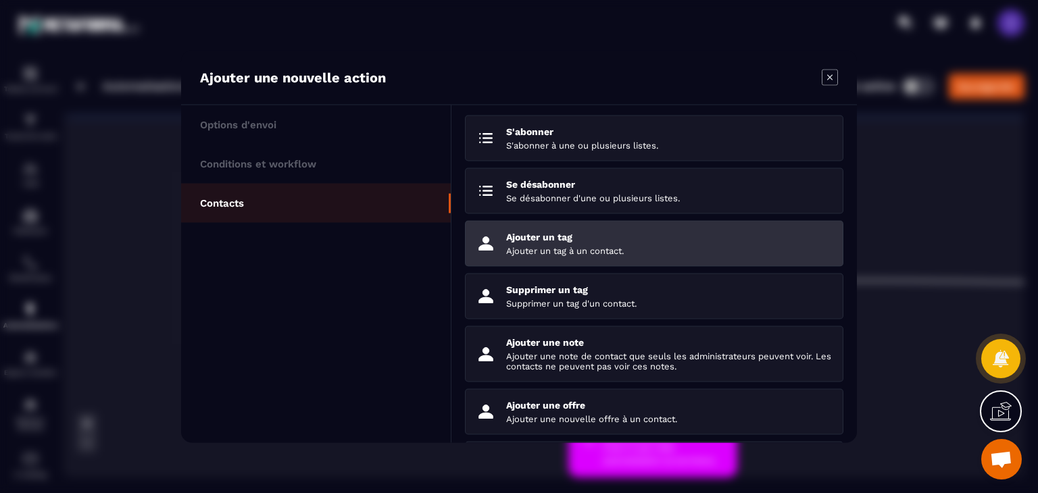
click at [557, 251] on p "Ajouter un tag à un contact." at bounding box center [669, 251] width 326 height 10
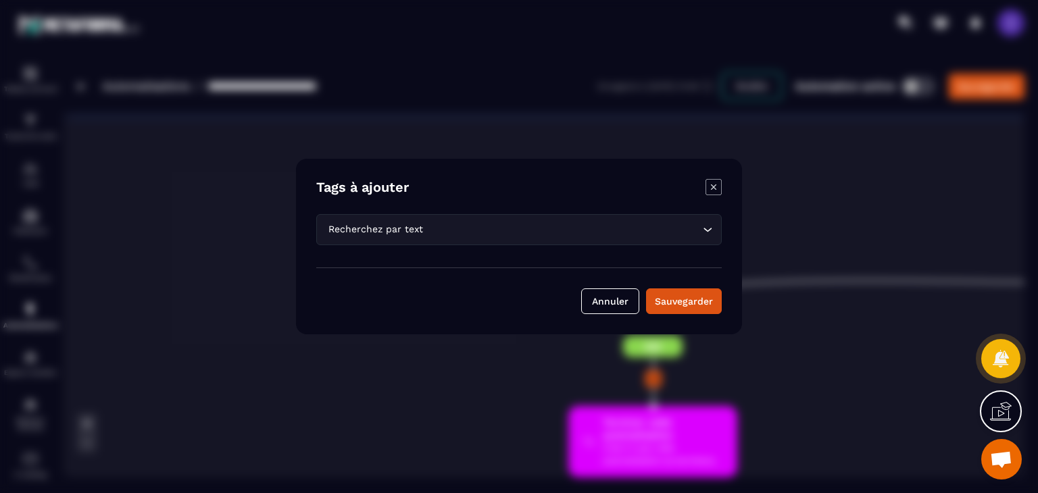
click at [539, 223] on input "Search for option" at bounding box center [563, 229] width 274 height 15
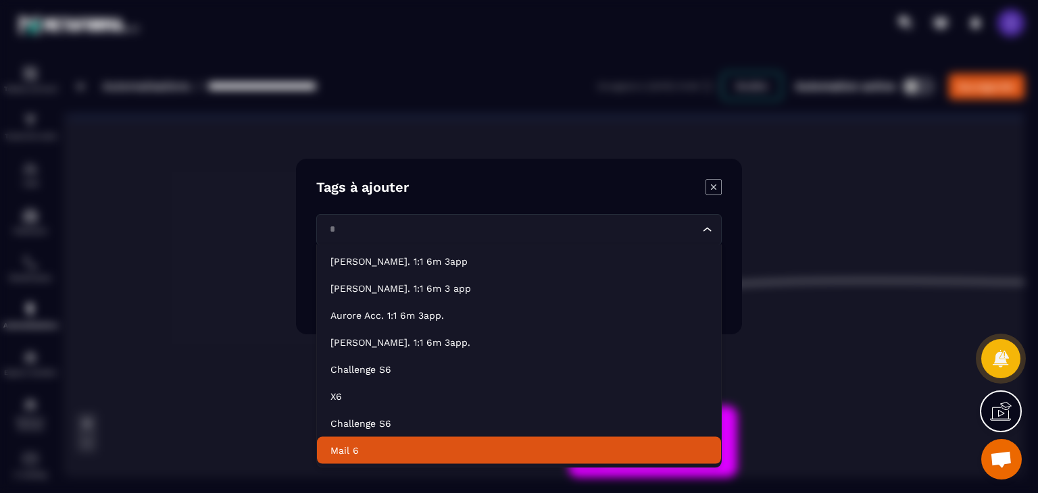
click at [361, 450] on p "Mail 6" at bounding box center [518, 451] width 377 height 14
type input "*"
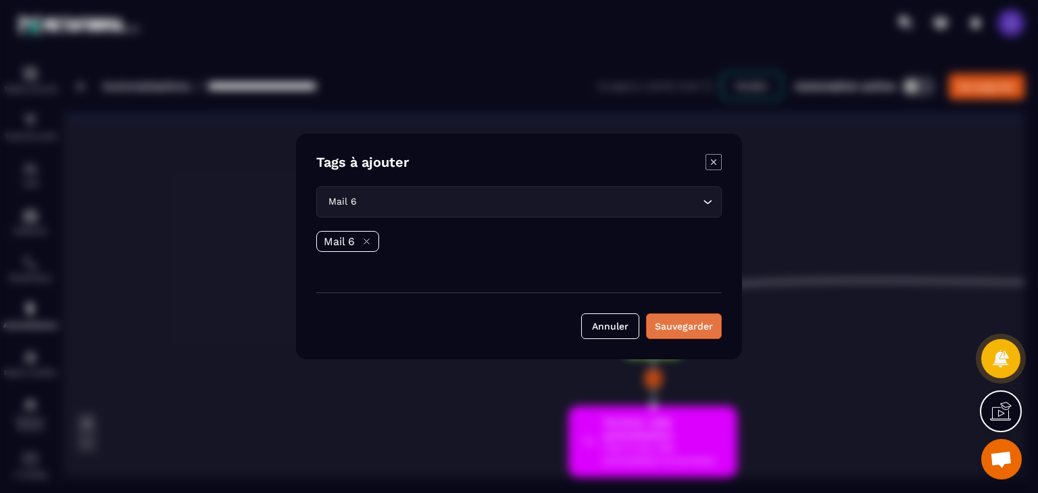
click at [679, 336] on button "Sauvegarder" at bounding box center [684, 327] width 76 height 26
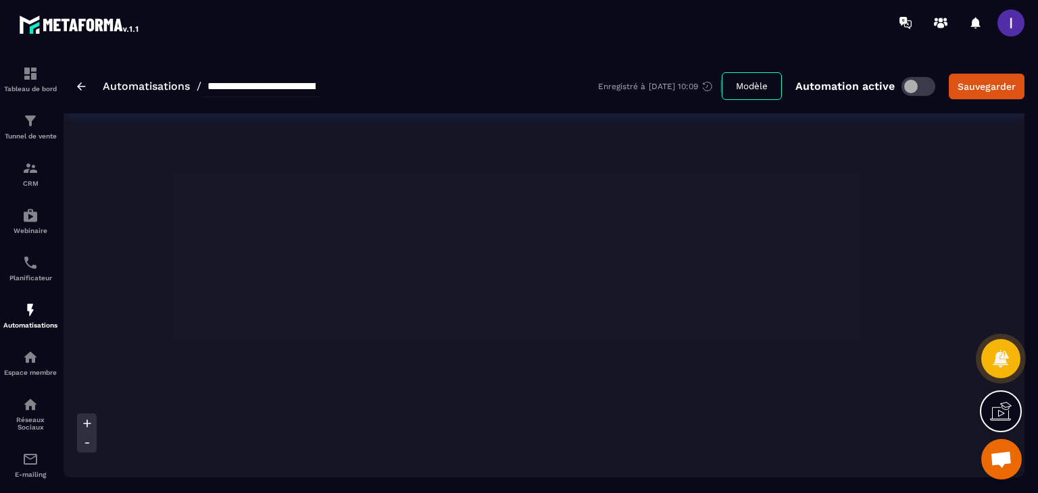
scroll to position [2906, 0]
